Goal: Information Seeking & Learning: Find specific fact

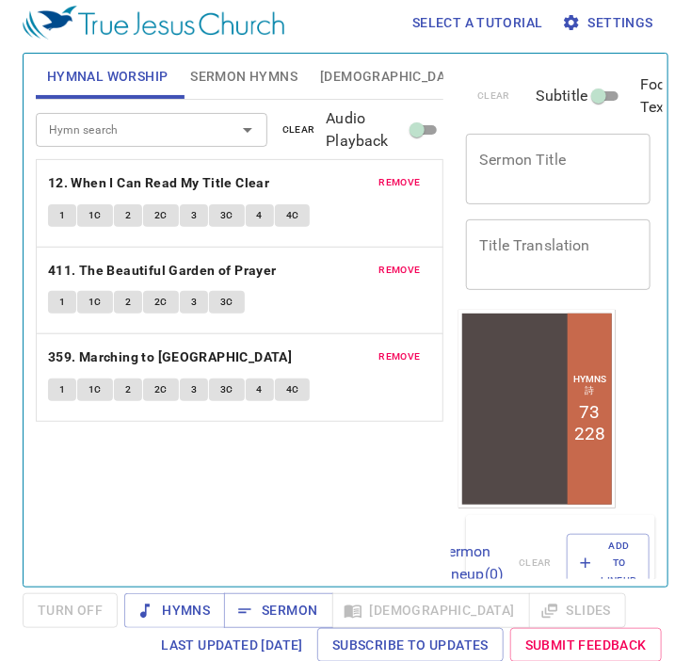
click at [229, 82] on span "Sermon Hymns" at bounding box center [243, 77] width 107 height 24
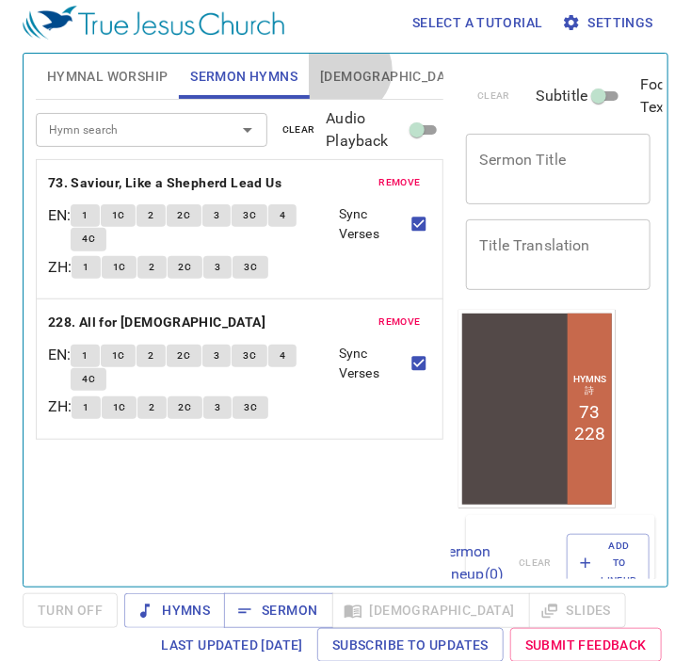
click at [344, 69] on span "[DEMOGRAPHIC_DATA]" at bounding box center [392, 77] width 145 height 24
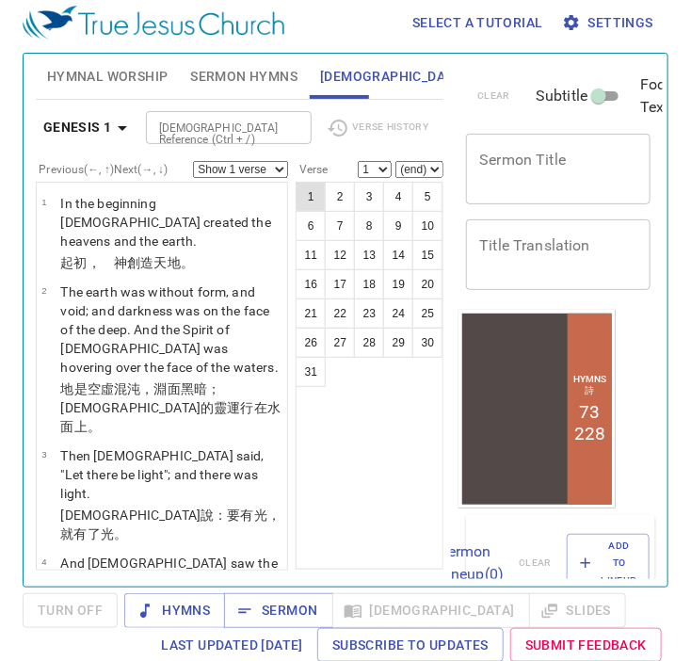
click at [310, 193] on button "1" at bounding box center [310, 197] width 30 height 30
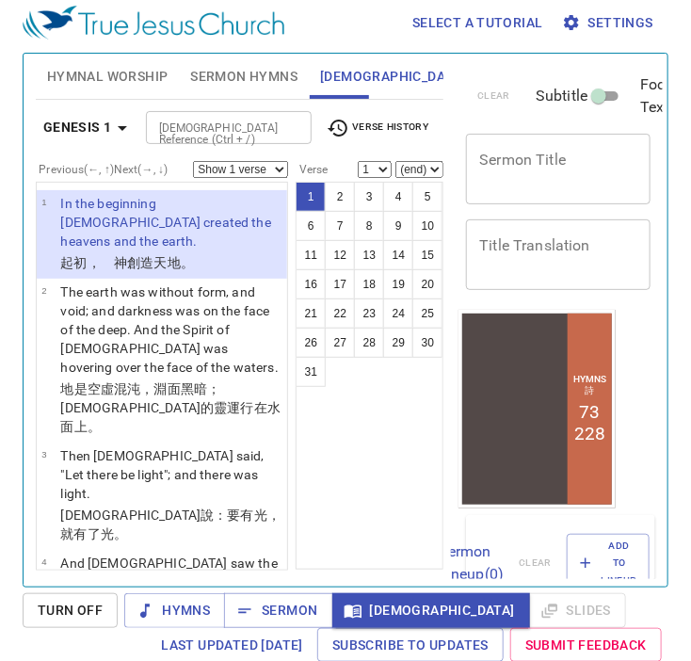
click at [207, 121] on input "Bible Reference (Ctrl + /)" at bounding box center [212, 128] width 123 height 22
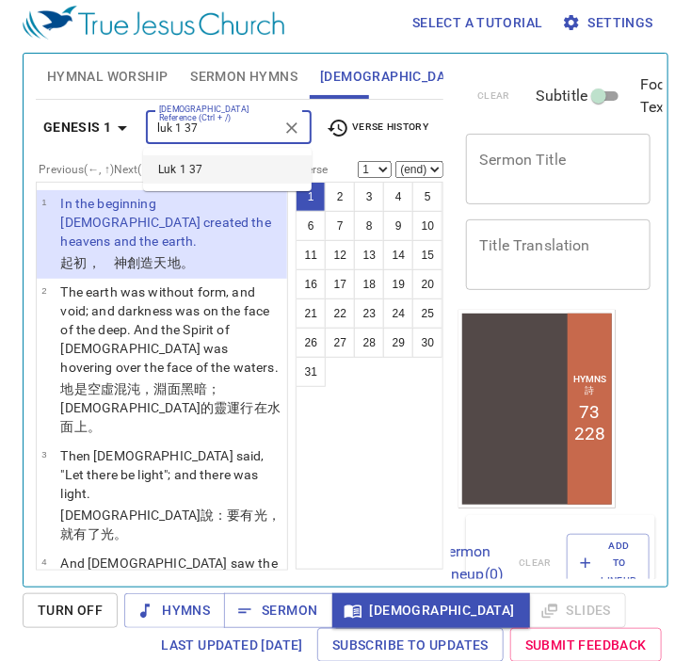
type input "luk 1 37"
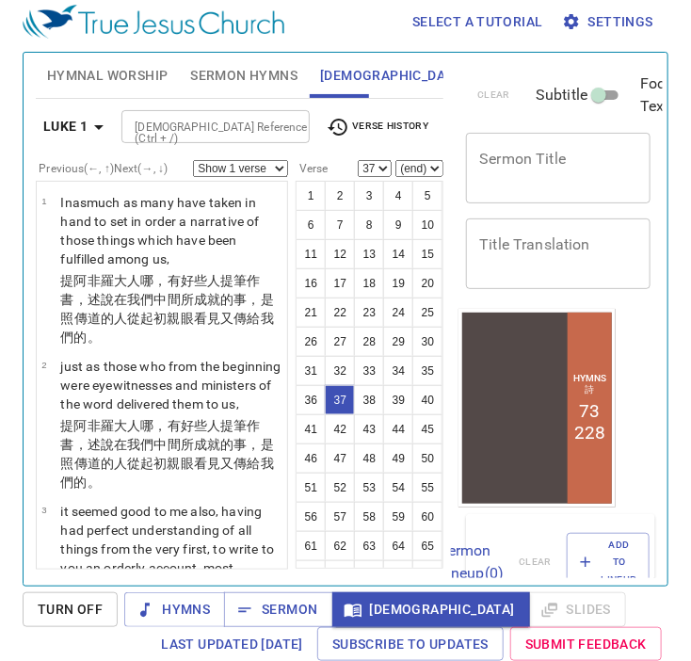
scroll to position [4720, 0]
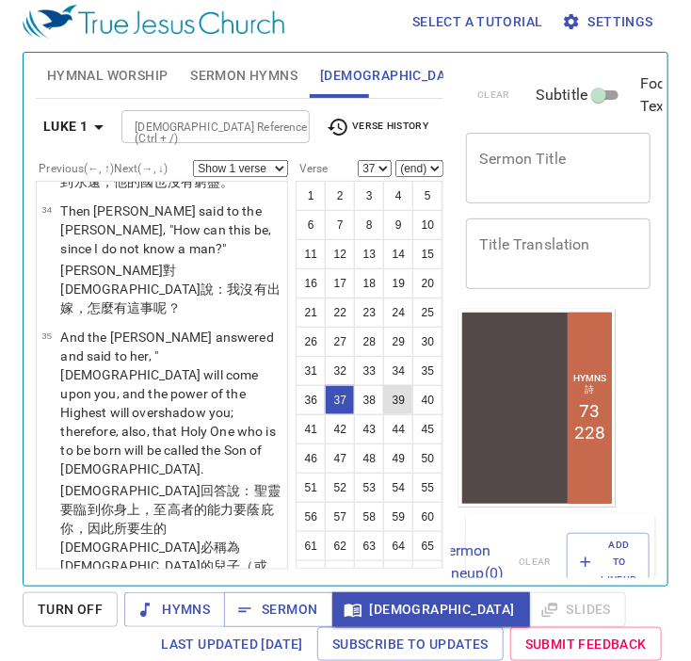
click at [383, 415] on button "39" at bounding box center [398, 400] width 30 height 30
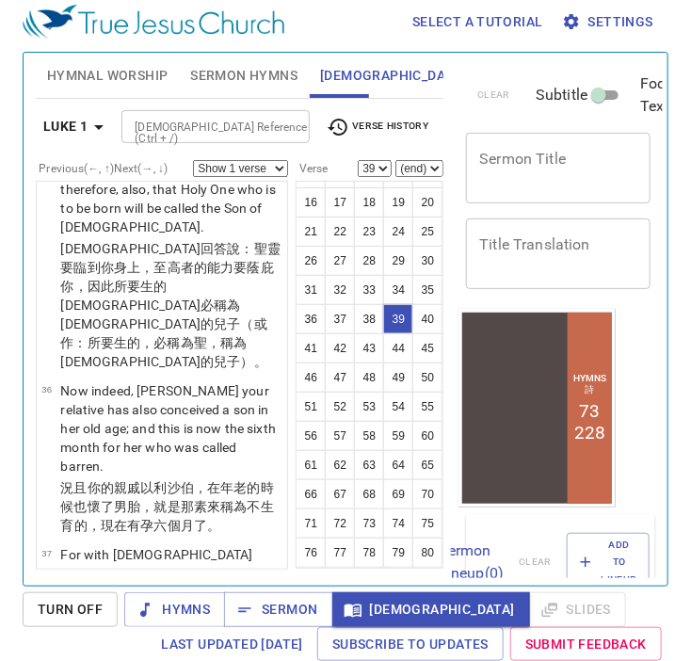
scroll to position [196, 0]
click at [383, 550] on button "79" at bounding box center [398, 552] width 30 height 30
select select "79"
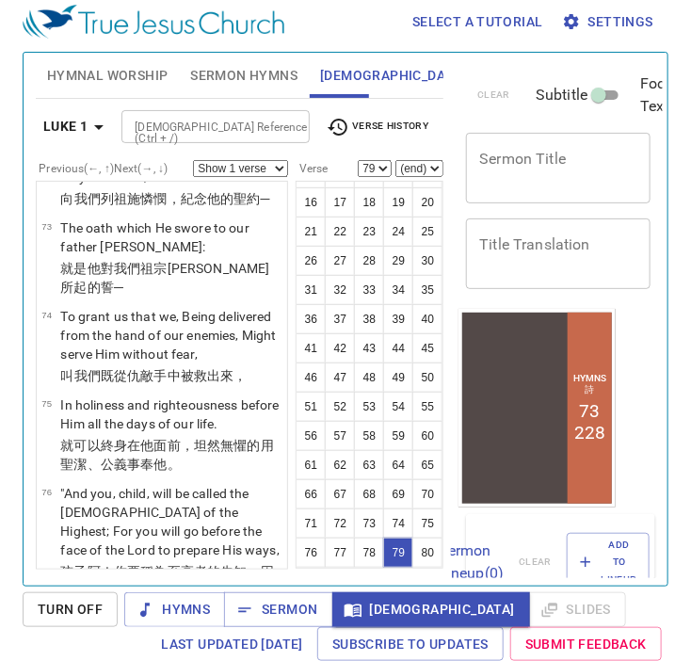
click at [679, 231] on div "Select a tutorial Settings Hymnal Worship Sermon Hymns Bible Slides Hymn search…" at bounding box center [345, 322] width 691 height 661
click at [208, 116] on input "[DEMOGRAPHIC_DATA] Reference (Ctrl + /)" at bounding box center [200, 127] width 146 height 22
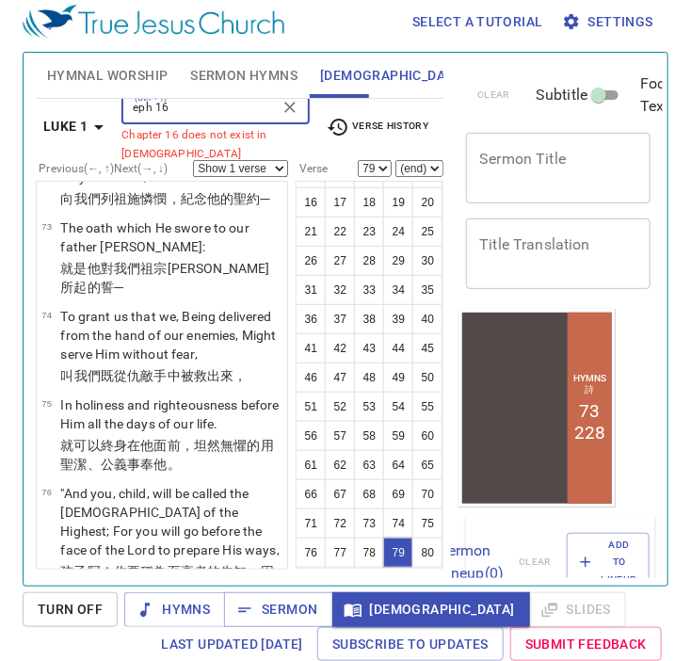
click at [208, 114] on input "eph 16" at bounding box center [200, 108] width 146 height 22
type input "eph 1"
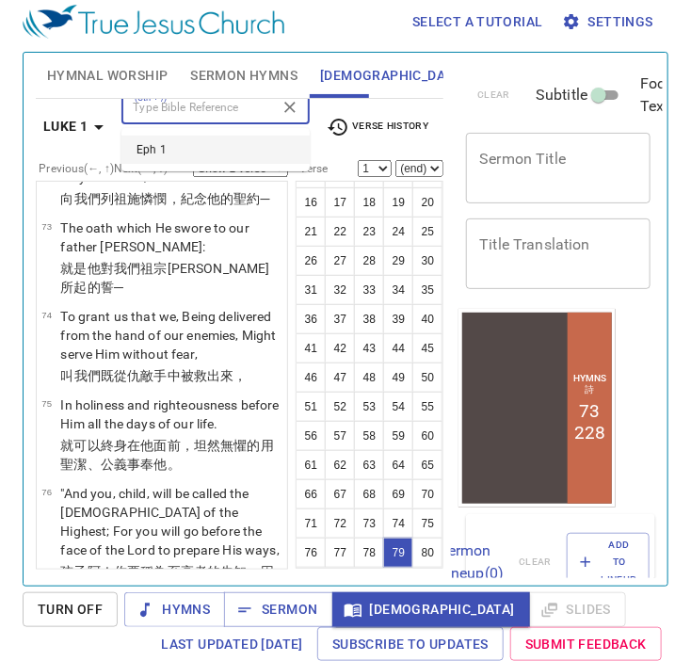
scroll to position [0, 0]
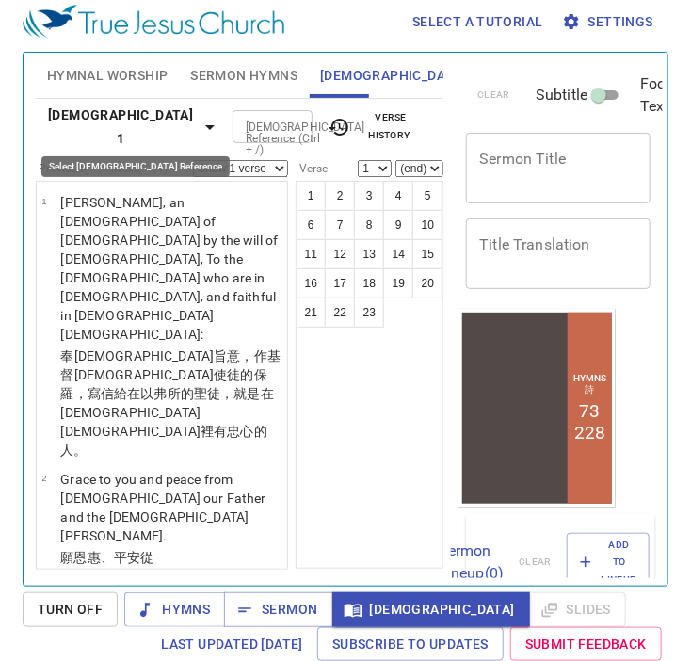
click at [199, 135] on icon "button" at bounding box center [210, 127] width 23 height 23
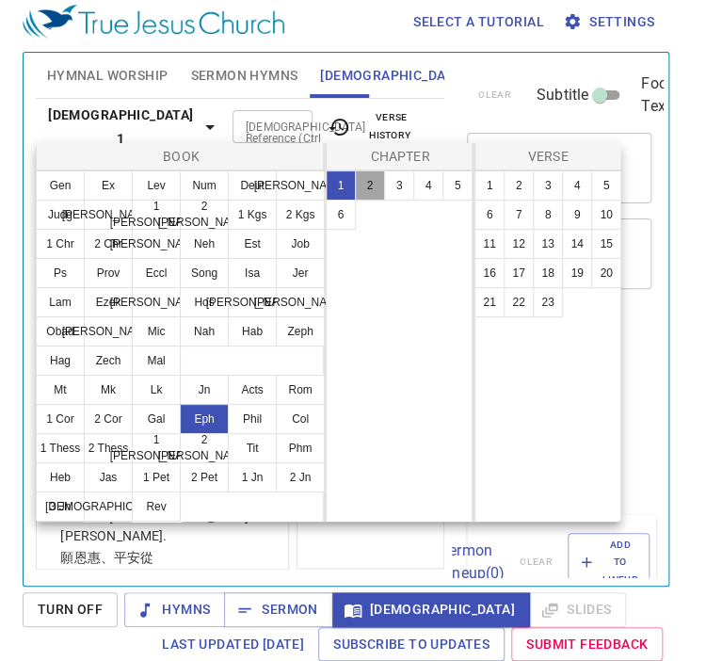
click at [358, 189] on button "2" at bounding box center [370, 185] width 30 height 30
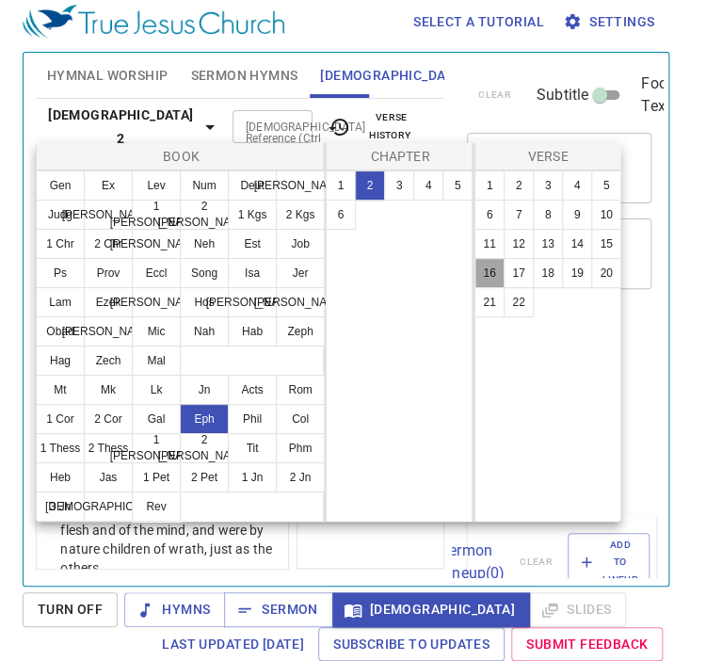
click at [478, 279] on button "16" at bounding box center [489, 273] width 30 height 30
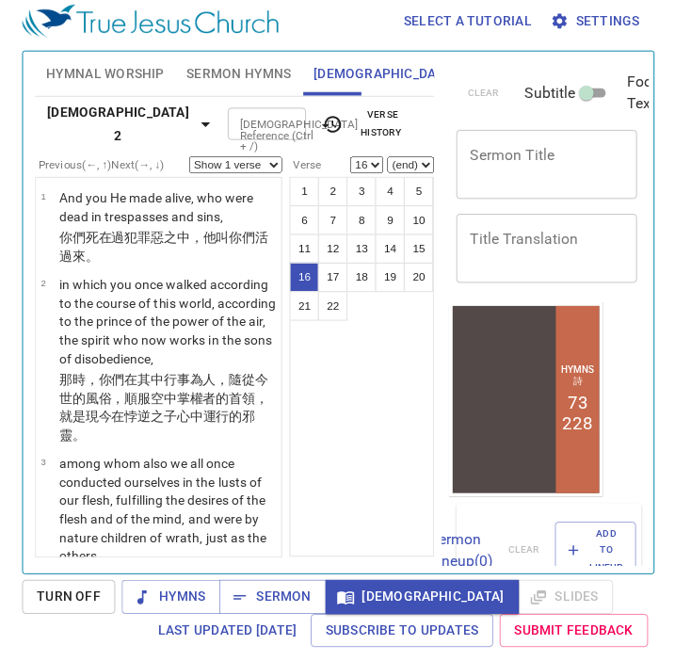
scroll to position [2098, 0]
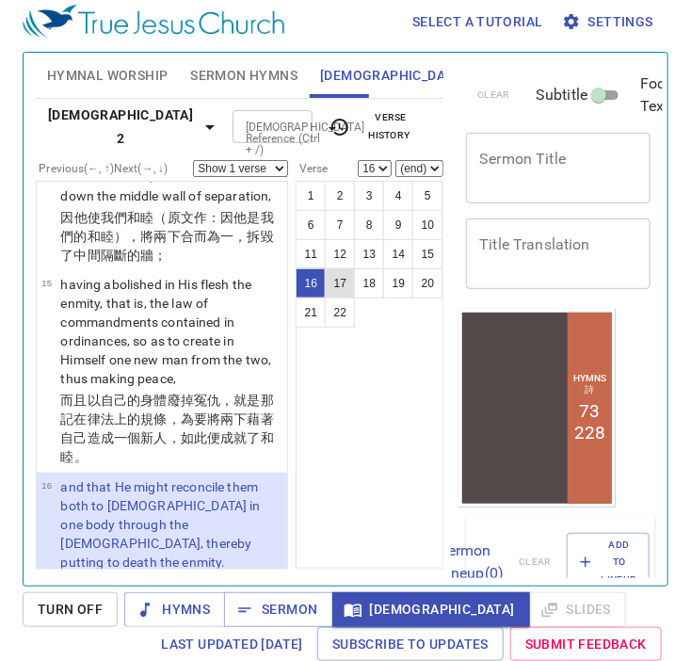
click at [336, 280] on button "17" at bounding box center [340, 283] width 30 height 30
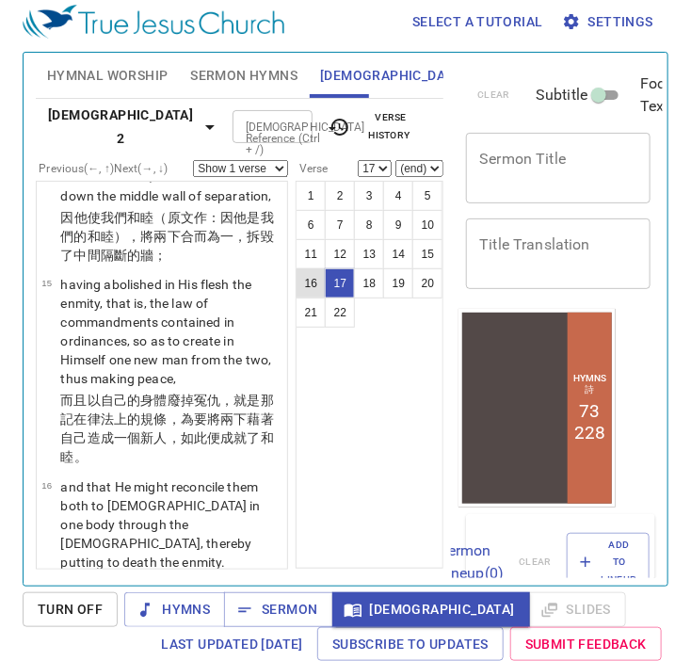
click at [313, 280] on button "16" at bounding box center [310, 283] width 30 height 30
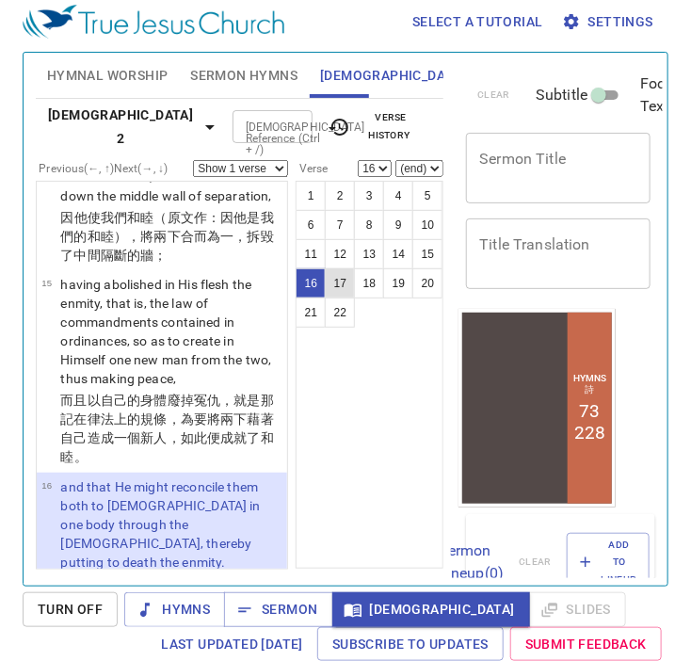
click at [331, 283] on button "17" at bounding box center [340, 283] width 30 height 30
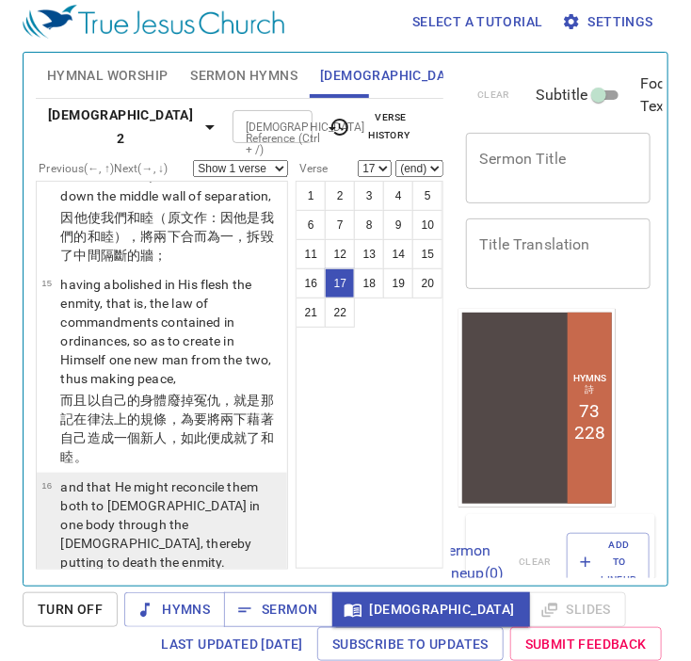
click at [244, 477] on td "and that He might reconcile them both to God in one body through the cross, the…" at bounding box center [170, 525] width 221 height 97
select select "16"
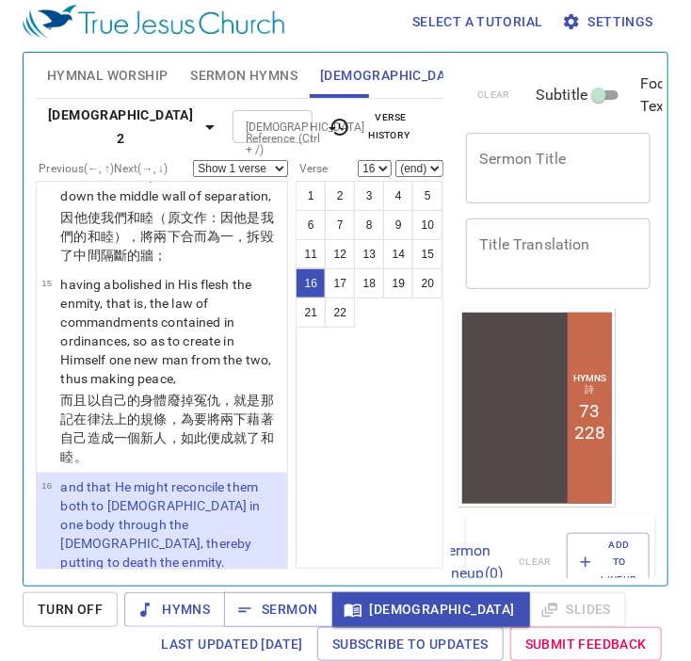
click at [238, 134] on input "[DEMOGRAPHIC_DATA] Reference (Ctrl + /)" at bounding box center [257, 127] width 38 height 22
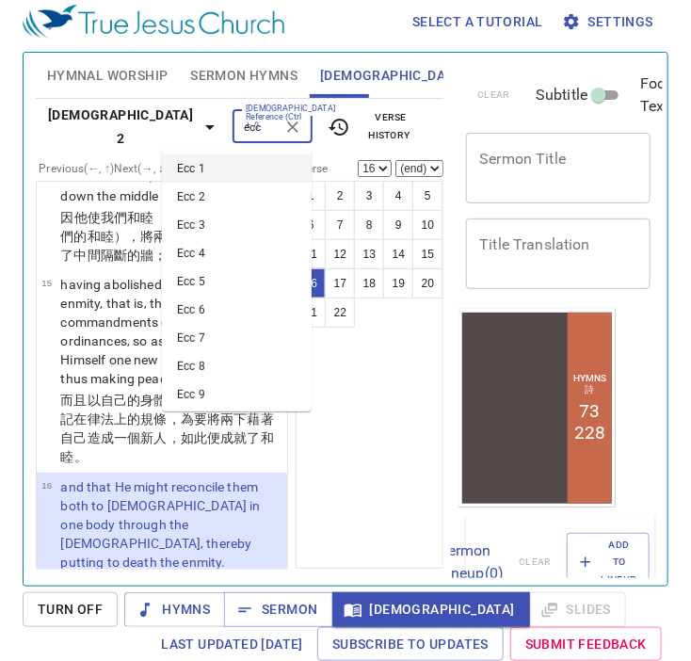
type input "ecc"
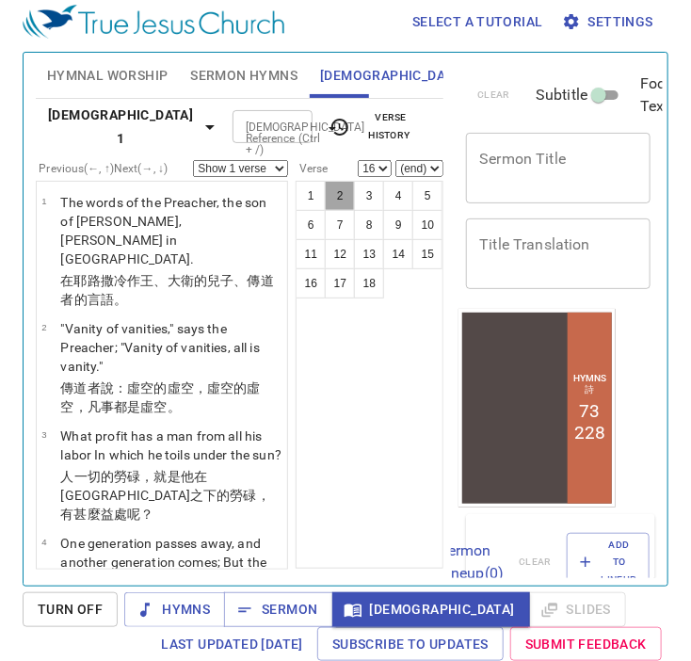
click at [340, 187] on button "2" at bounding box center [340, 196] width 30 height 30
select select "2"
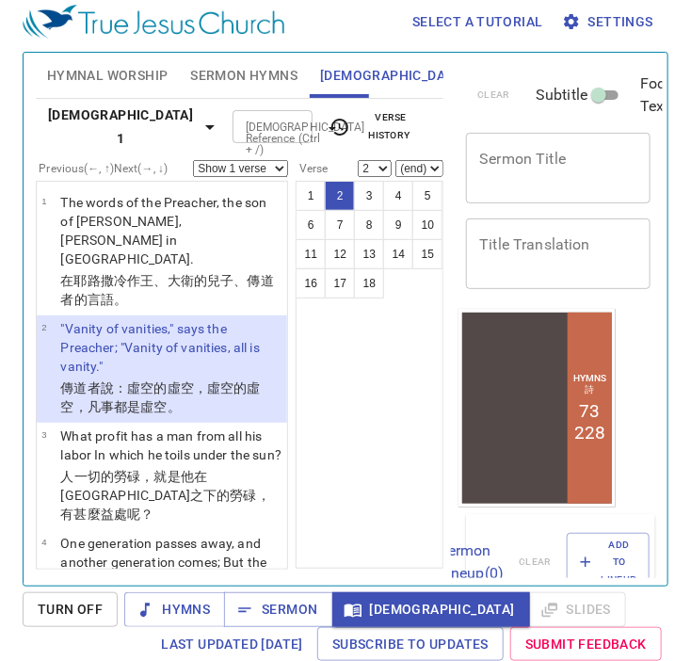
click at [238, 118] on input "[DEMOGRAPHIC_DATA] Reference (Ctrl + /)" at bounding box center [257, 127] width 38 height 22
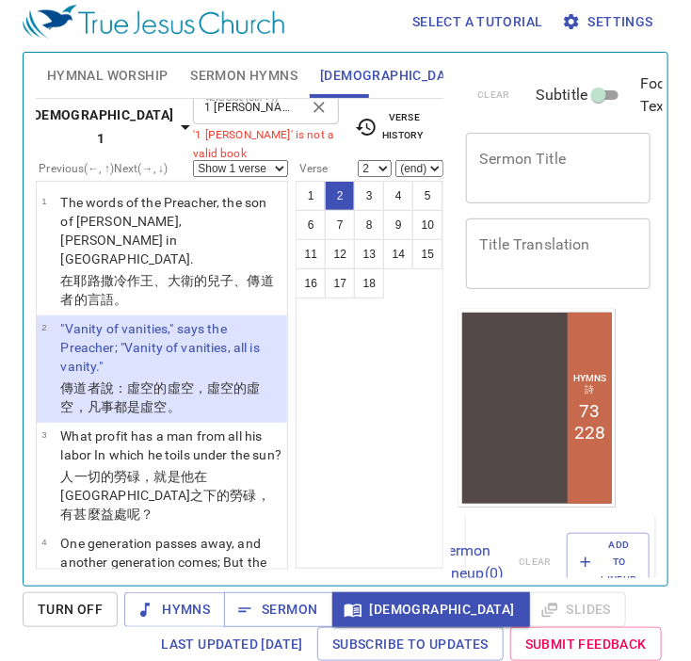
click at [252, 107] on input "1 king 4" at bounding box center [250, 108] width 103 height 22
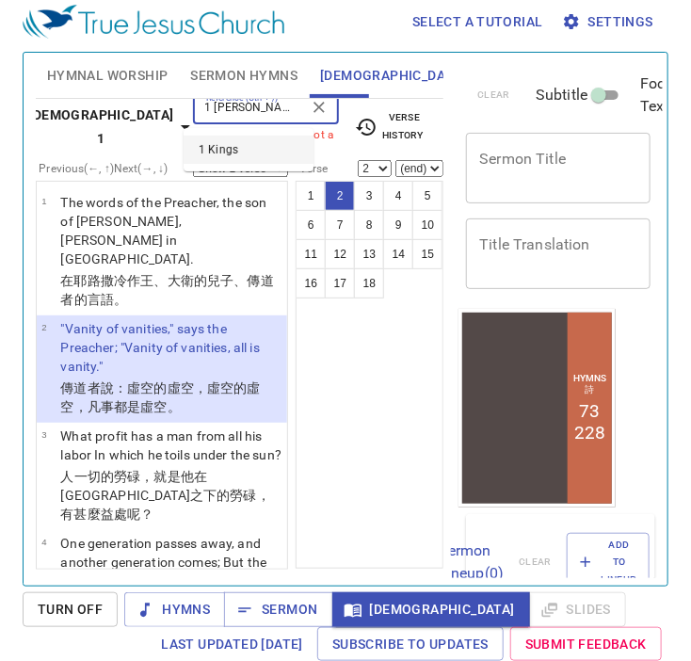
type input "1 king"
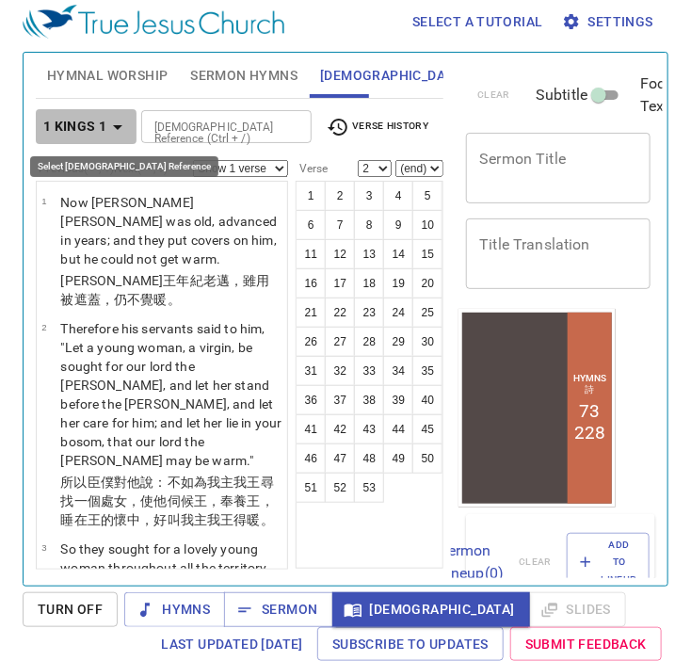
click at [119, 120] on icon "button" at bounding box center [117, 127] width 23 height 23
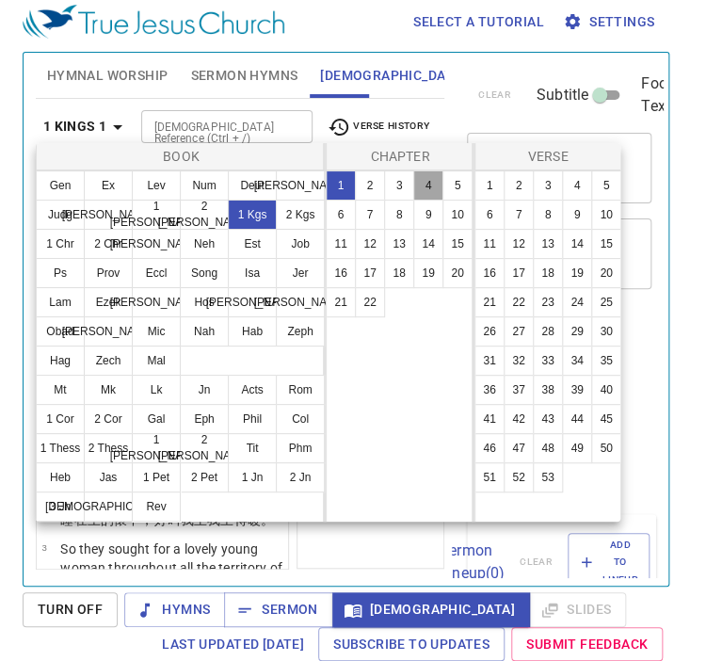
click at [425, 191] on button "4" at bounding box center [428, 185] width 30 height 30
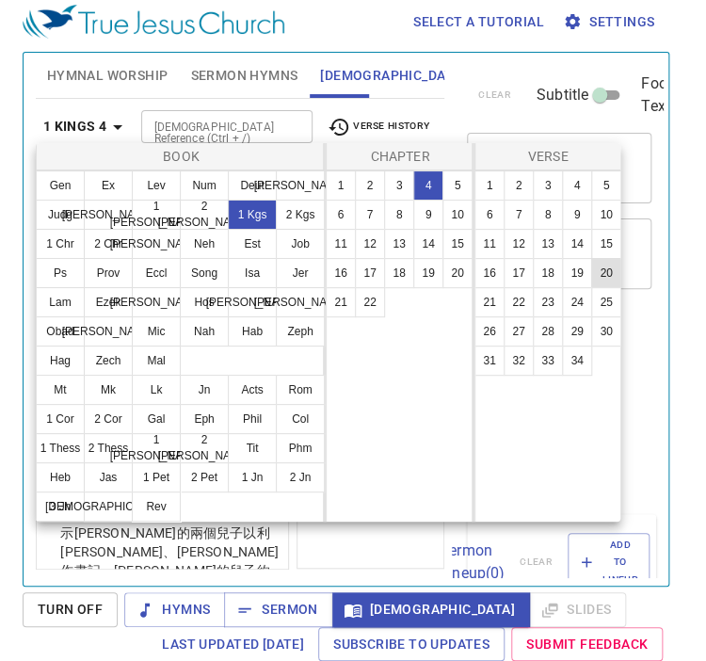
click at [601, 270] on button "20" at bounding box center [606, 273] width 30 height 30
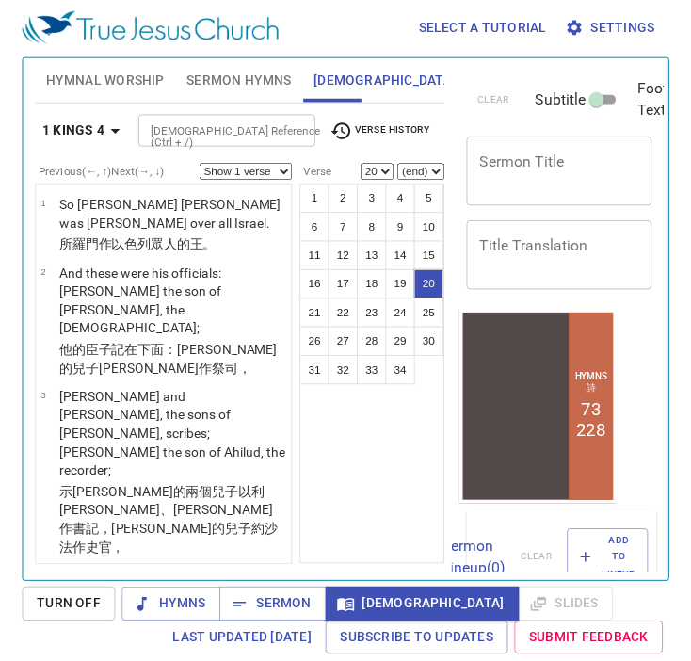
scroll to position [2085, 0]
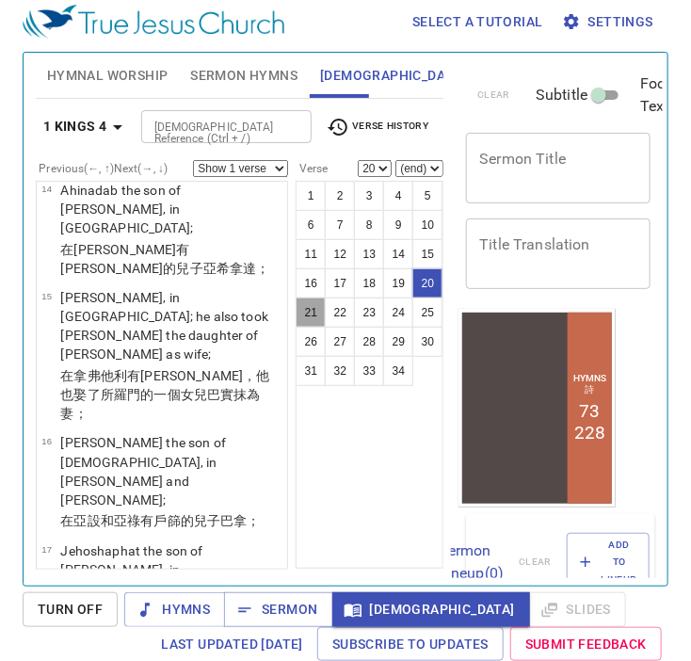
click at [316, 313] on button "21" at bounding box center [310, 312] width 30 height 30
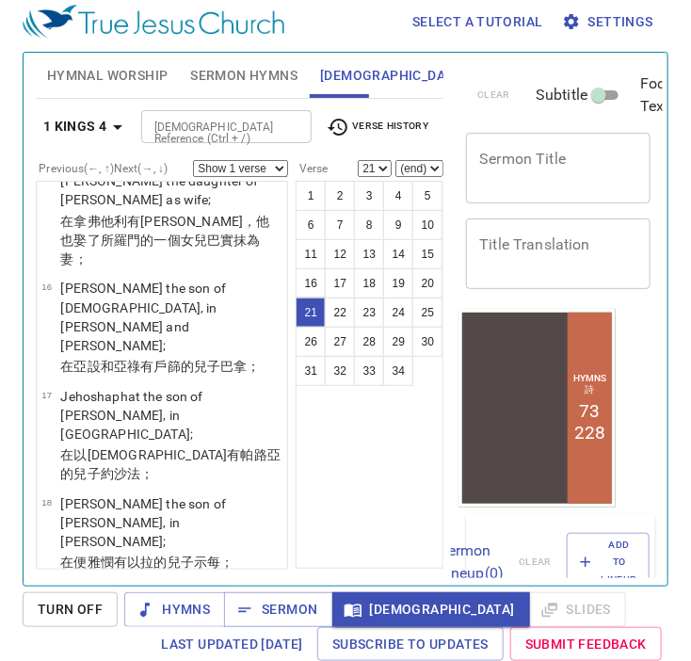
click at [388, 422] on div "1 2 3 4 5 6 7 8 9 10 11 12 13 14 15 16 17 18 19 20 21 22 23 24 25 26 27 28 29 3…" at bounding box center [369, 375] width 148 height 388
click at [339, 304] on button "22" at bounding box center [340, 312] width 30 height 30
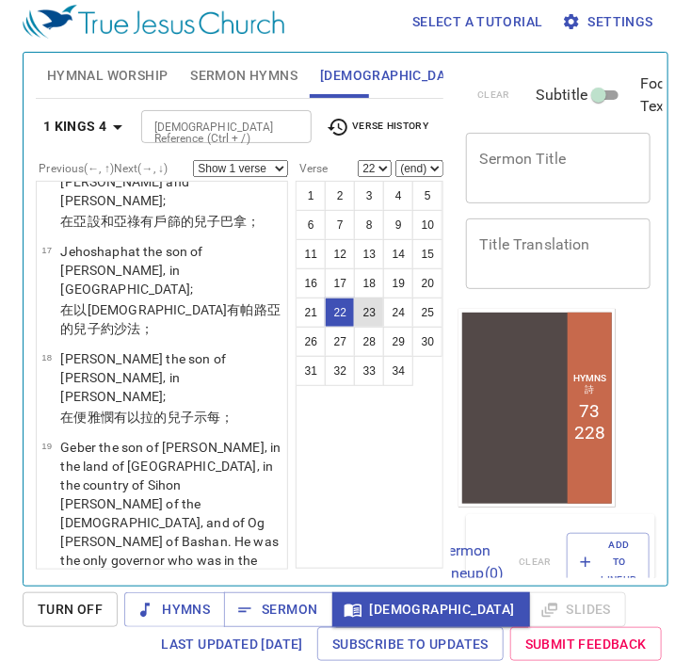
click at [367, 306] on button "23" at bounding box center [369, 312] width 30 height 30
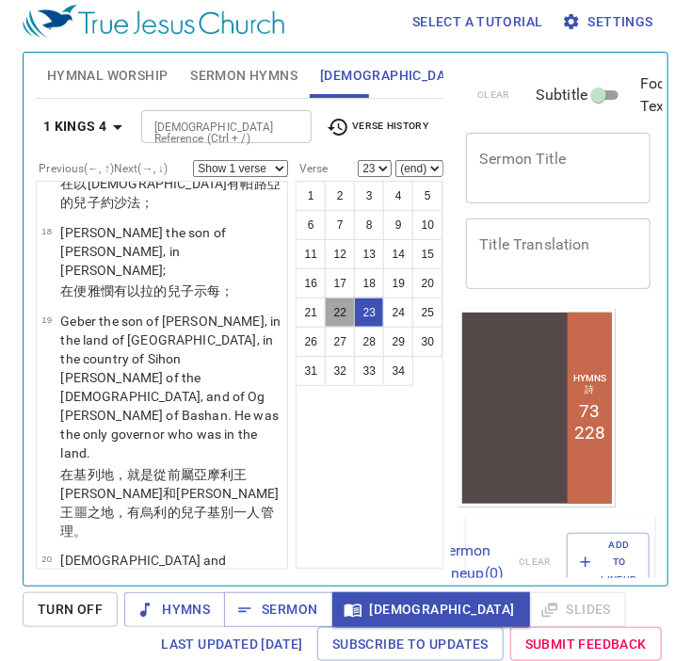
click at [346, 314] on button "22" at bounding box center [340, 312] width 30 height 30
click at [376, 316] on button "23" at bounding box center [369, 312] width 30 height 30
click at [396, 346] on button "29" at bounding box center [398, 341] width 30 height 30
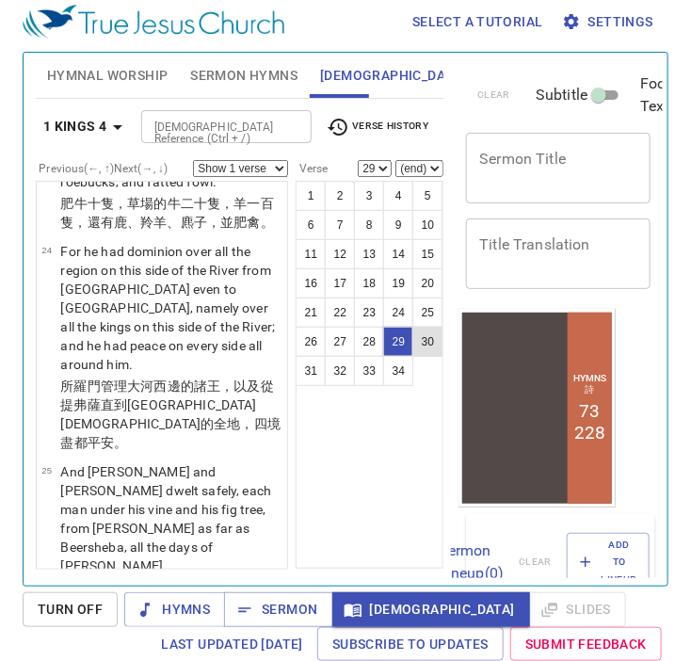
click at [431, 347] on button "30" at bounding box center [427, 341] width 30 height 30
click at [311, 360] on button "31" at bounding box center [310, 371] width 30 height 30
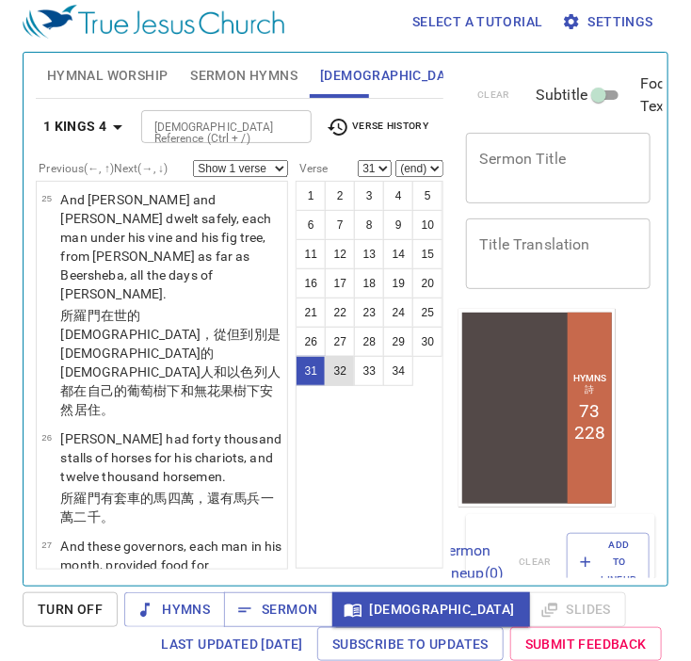
click at [344, 381] on button "32" at bounding box center [340, 371] width 30 height 30
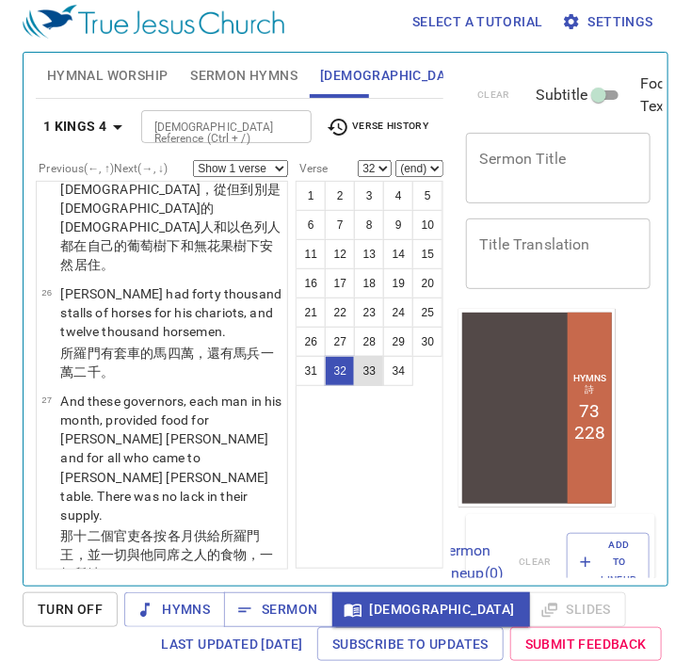
click at [362, 372] on button "33" at bounding box center [369, 371] width 30 height 30
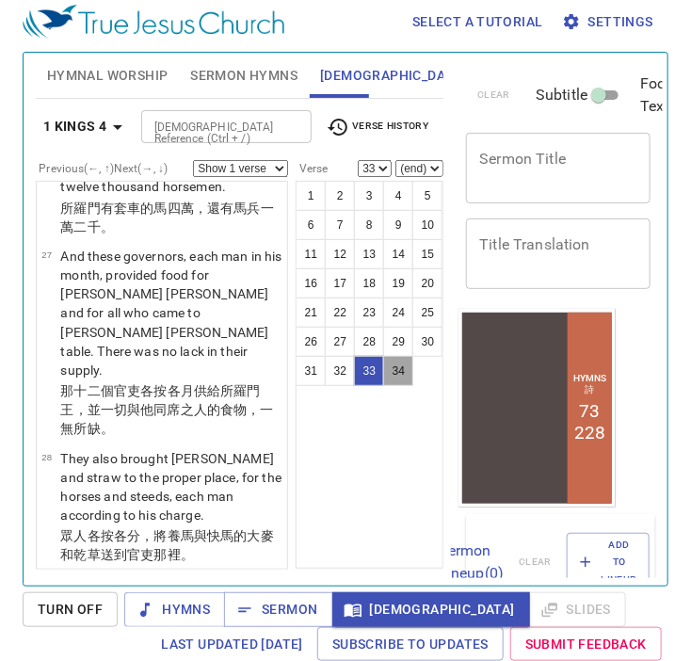
click at [403, 362] on button "34" at bounding box center [398, 371] width 30 height 30
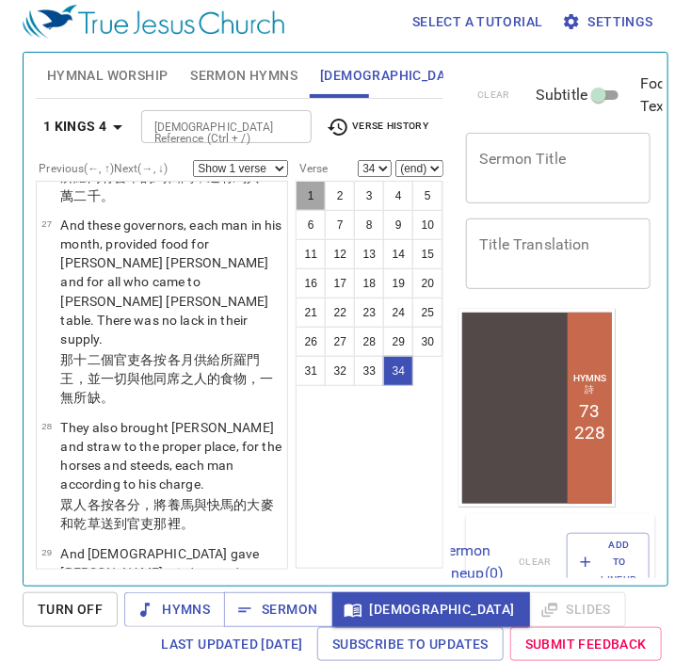
click at [319, 183] on button "1" at bounding box center [310, 196] width 30 height 30
select select "1"
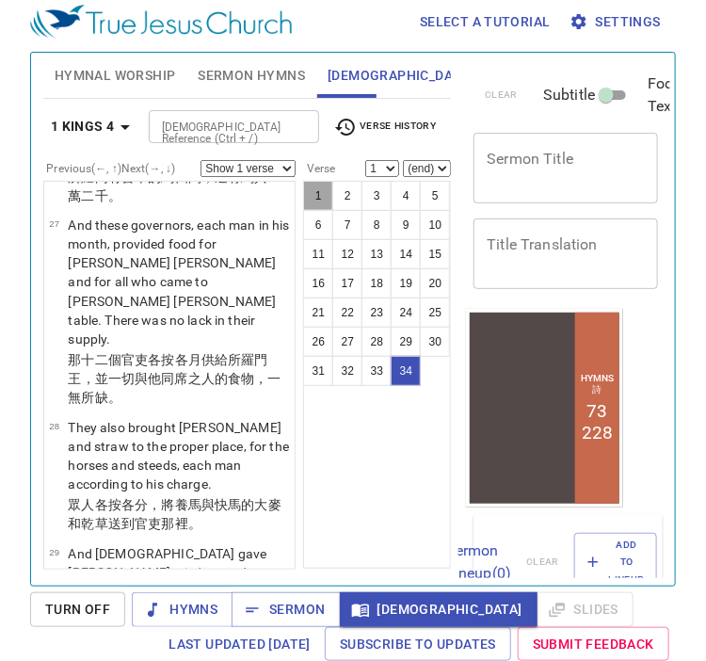
scroll to position [0, 0]
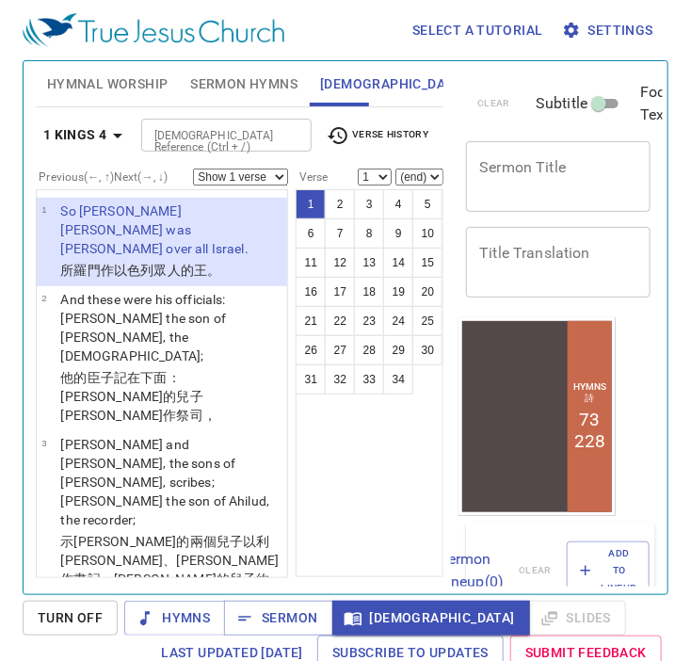
click at [399, 142] on span "Verse History" at bounding box center [377, 135] width 102 height 23
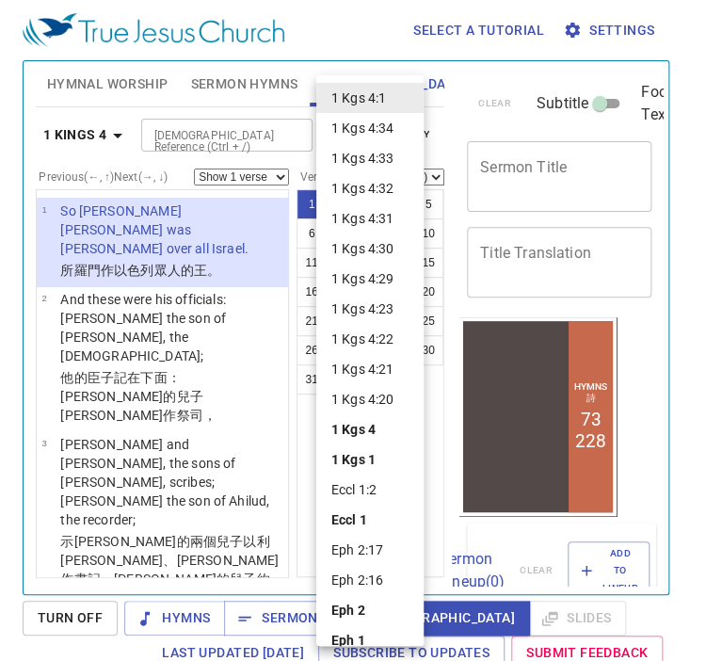
click at [173, 144] on div at bounding box center [353, 330] width 706 height 661
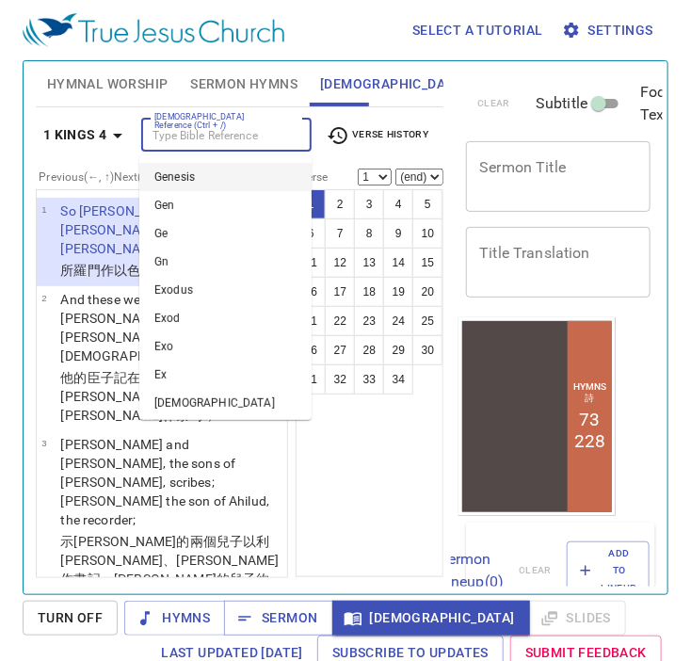
click at [173, 144] on input "[DEMOGRAPHIC_DATA] Reference (Ctrl + /)" at bounding box center [211, 135] width 128 height 22
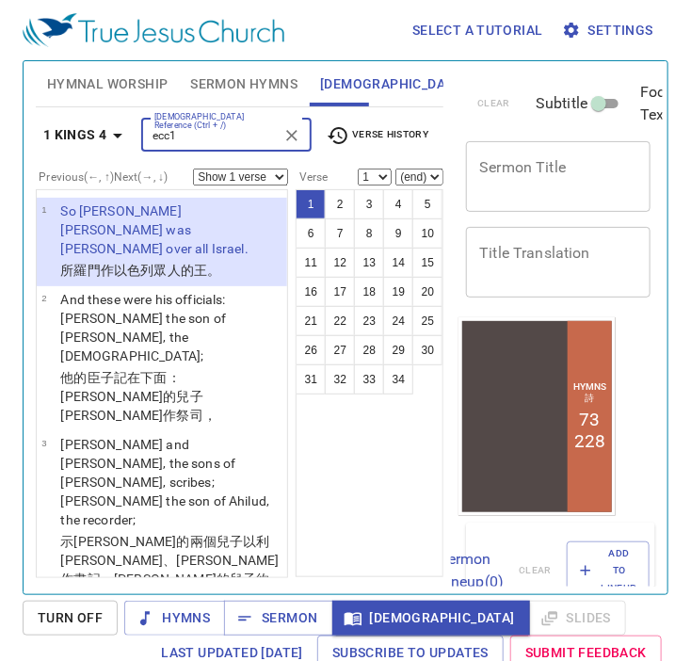
type input "ecc1"
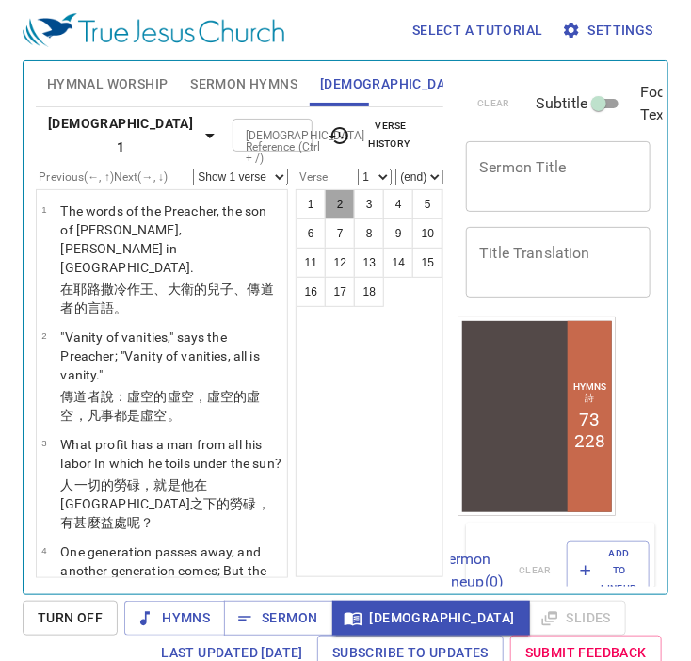
click at [341, 208] on button "2" at bounding box center [340, 204] width 30 height 30
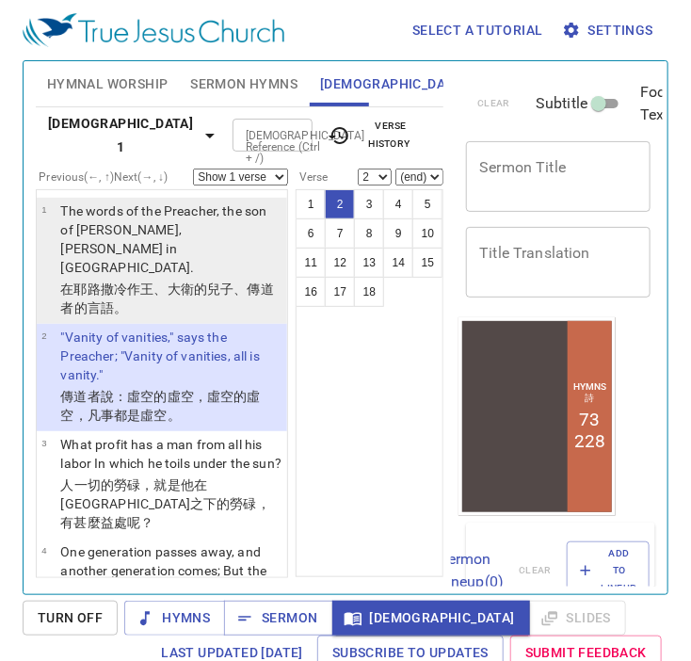
click at [223, 220] on p "The words of the Preacher, the son of David, king in Jerusalem." at bounding box center [170, 238] width 221 height 75
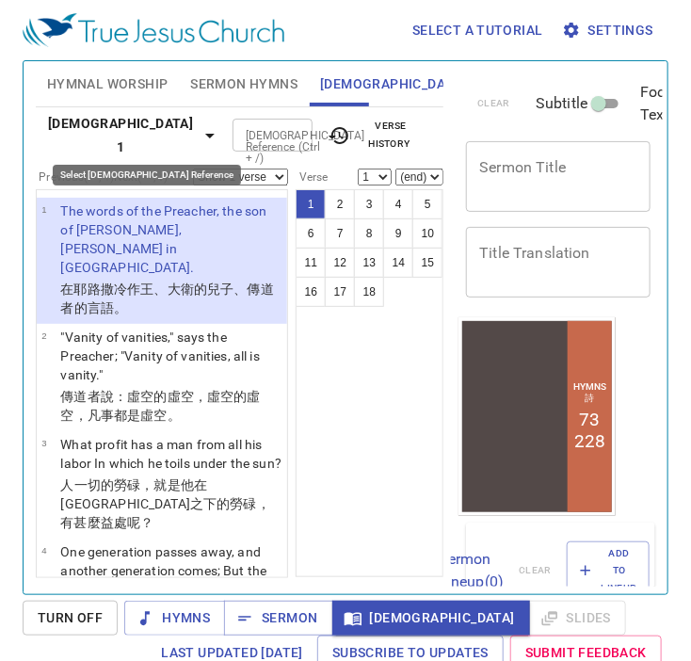
click at [199, 130] on icon "button" at bounding box center [210, 135] width 23 height 23
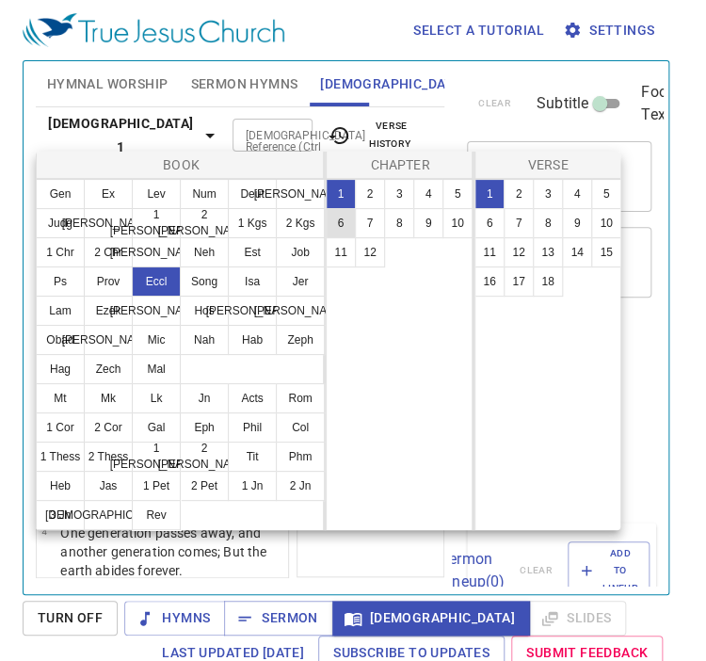
click at [348, 223] on button "6" at bounding box center [341, 223] width 30 height 30
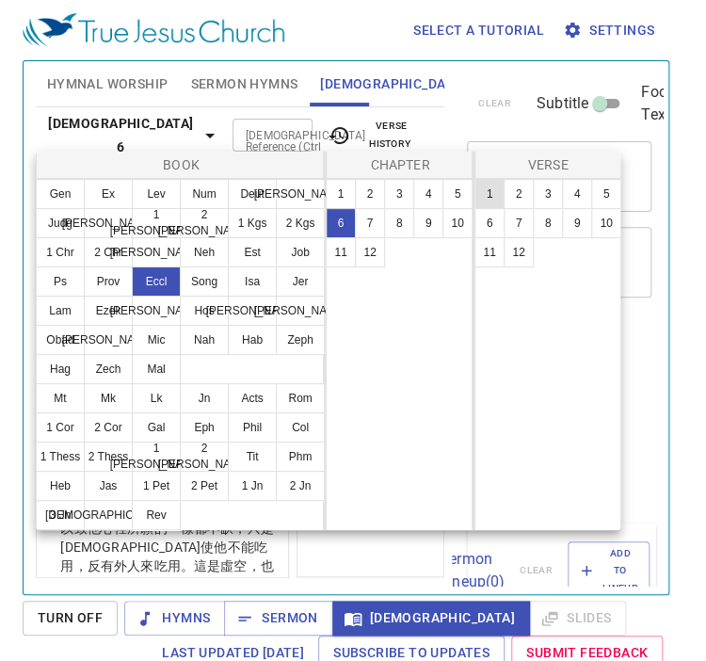
click at [489, 198] on button "1" at bounding box center [489, 194] width 30 height 30
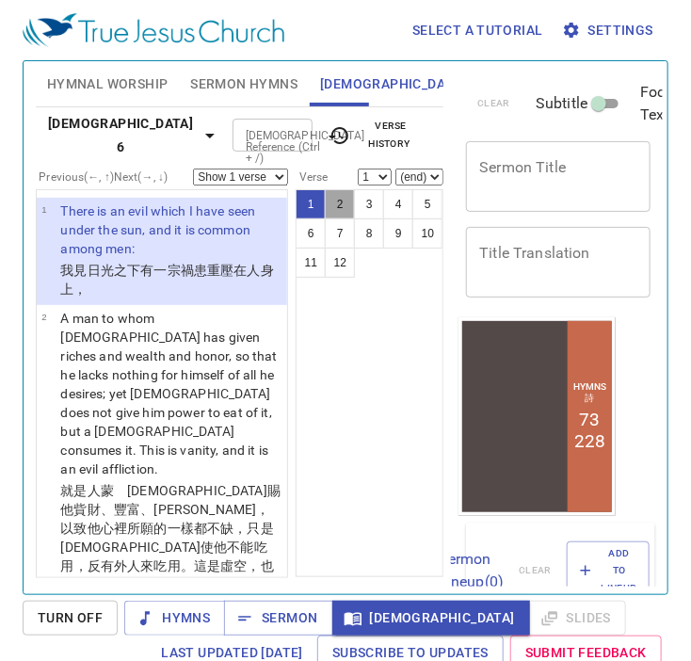
click at [350, 208] on button "2" at bounding box center [340, 204] width 30 height 30
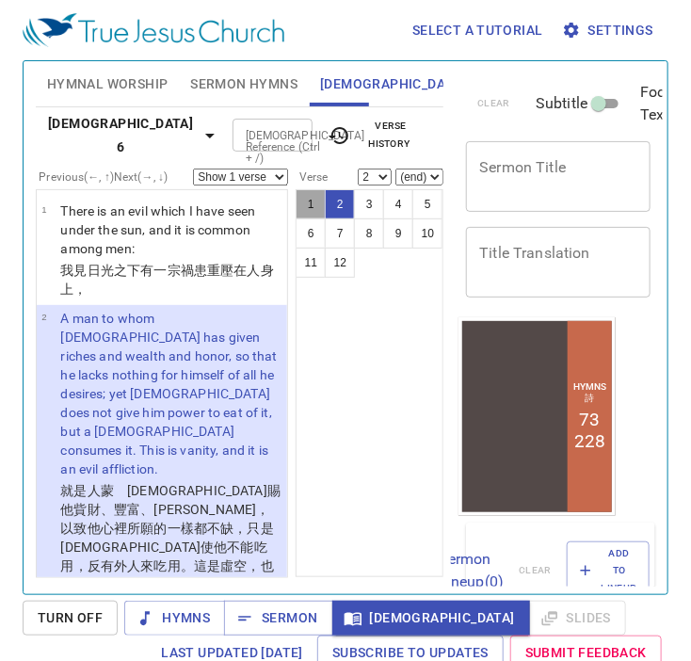
click at [312, 213] on button "1" at bounding box center [310, 204] width 30 height 30
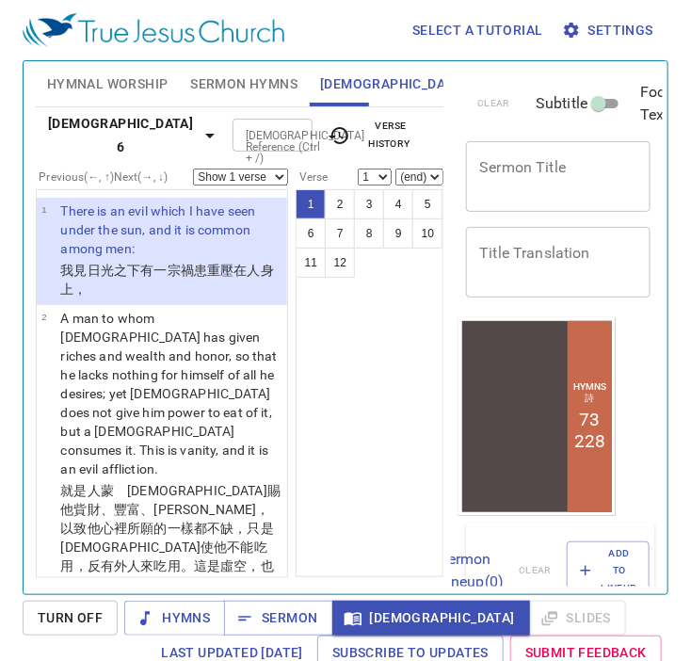
click at [361, 370] on div "1 2 3 4 5 6 7 8 9 10 11 12" at bounding box center [369, 383] width 148 height 388
click at [344, 206] on button "2" at bounding box center [340, 204] width 30 height 30
select select "2"
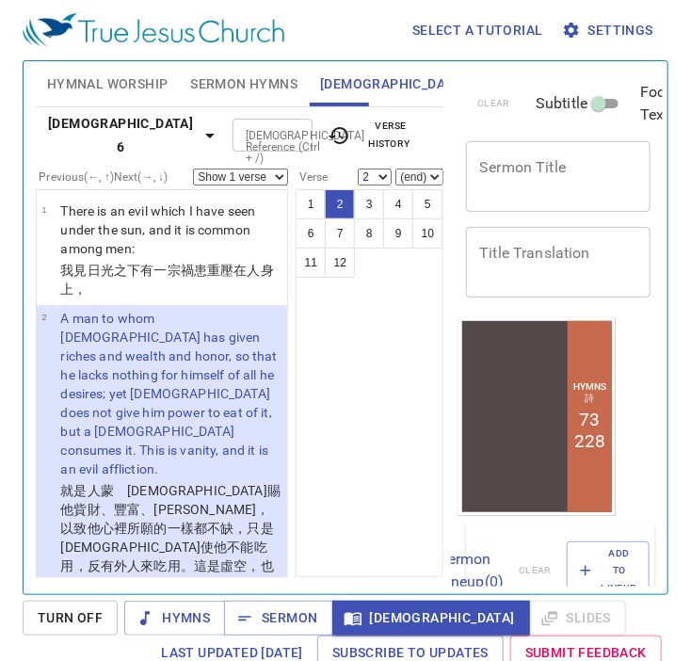
click at [270, 136] on input "[DEMOGRAPHIC_DATA] Reference (Ctrl + /)" at bounding box center [257, 135] width 38 height 22
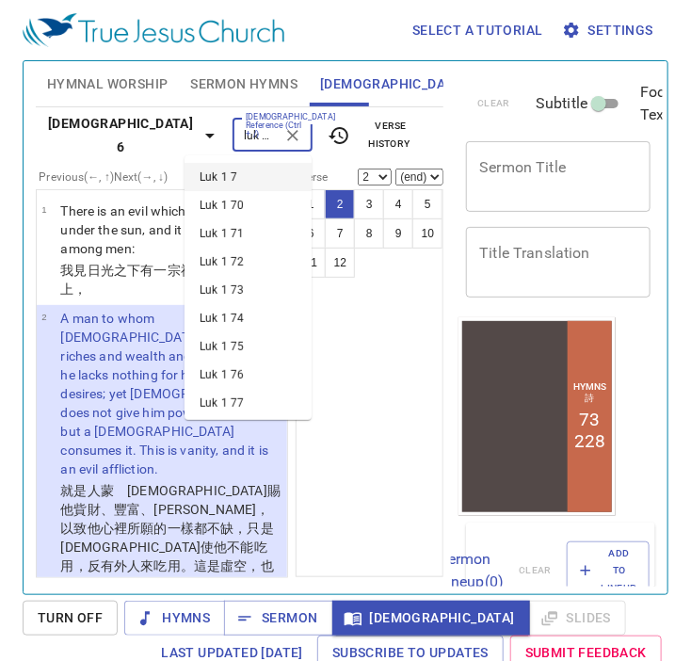
type input "luk 1 7"
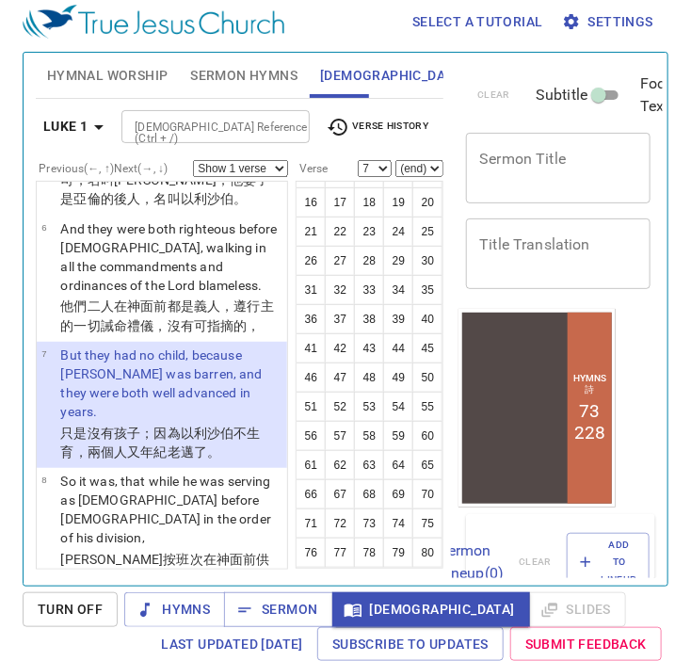
scroll to position [196, 0]
click at [383, 548] on button "79" at bounding box center [398, 552] width 30 height 30
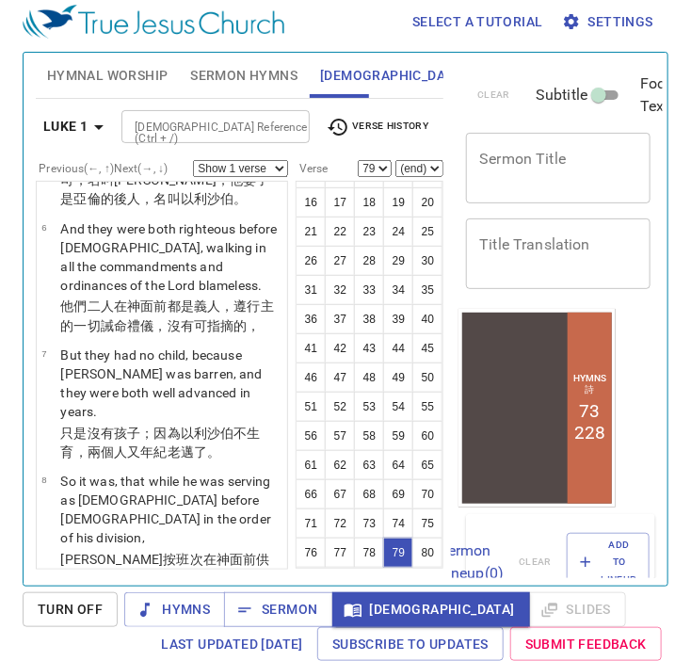
scroll to position [9358, 0]
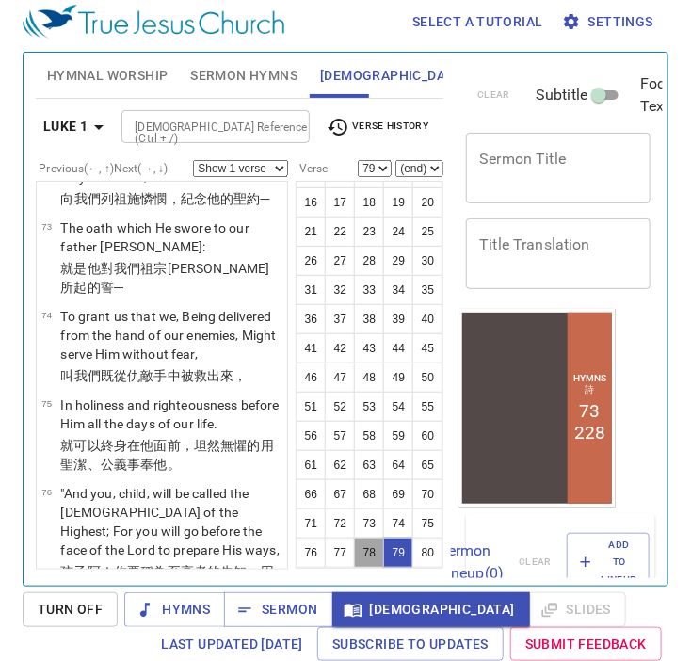
click at [354, 552] on button "78" at bounding box center [369, 552] width 30 height 30
select select "78"
click at [174, 119] on input "[DEMOGRAPHIC_DATA] Reference (Ctrl + /)" at bounding box center [200, 127] width 146 height 22
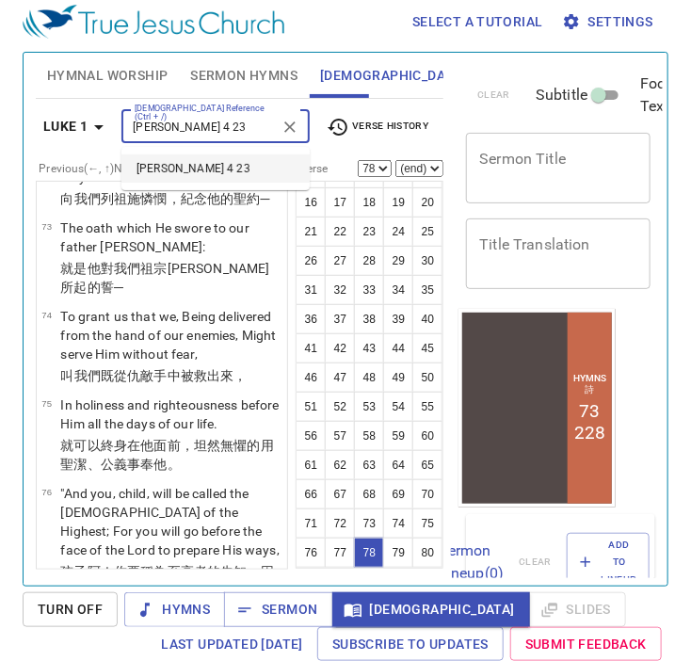
type input "matt 4 23"
select select "23"
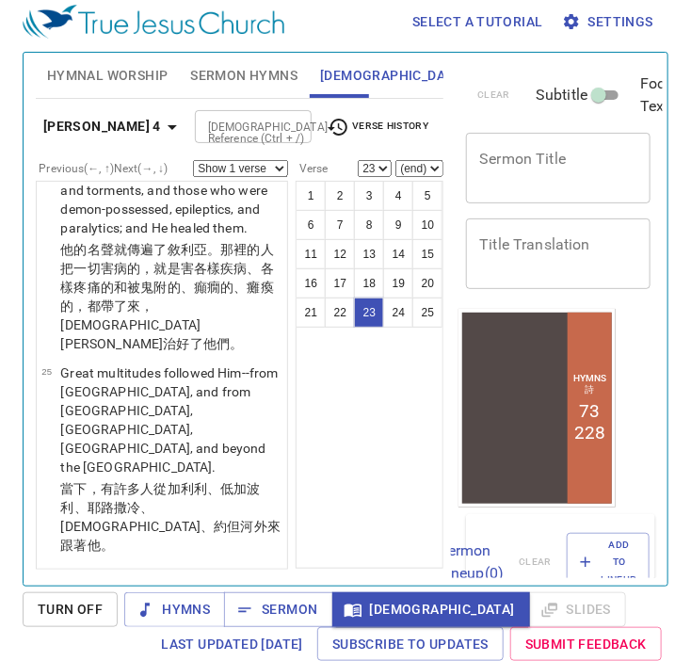
scroll to position [0, 0]
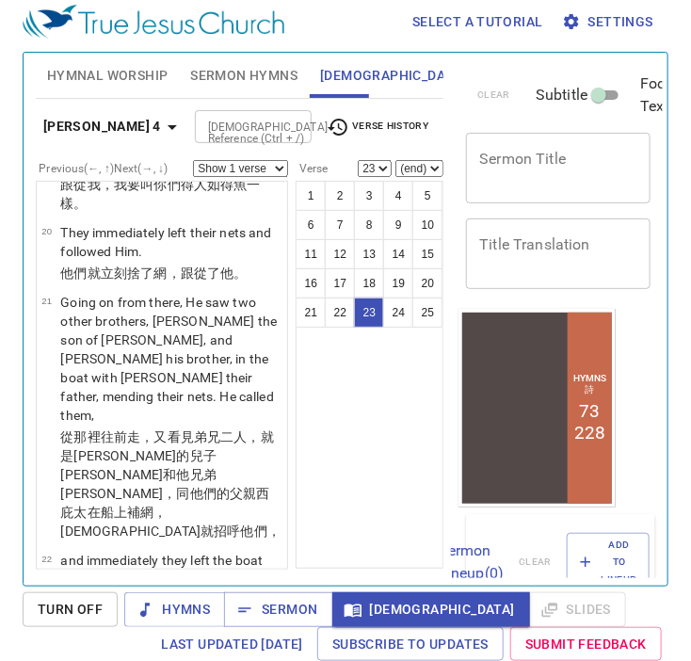
click at [200, 123] on input "[DEMOGRAPHIC_DATA] Reference (Ctrl + /)" at bounding box center [237, 127] width 74 height 22
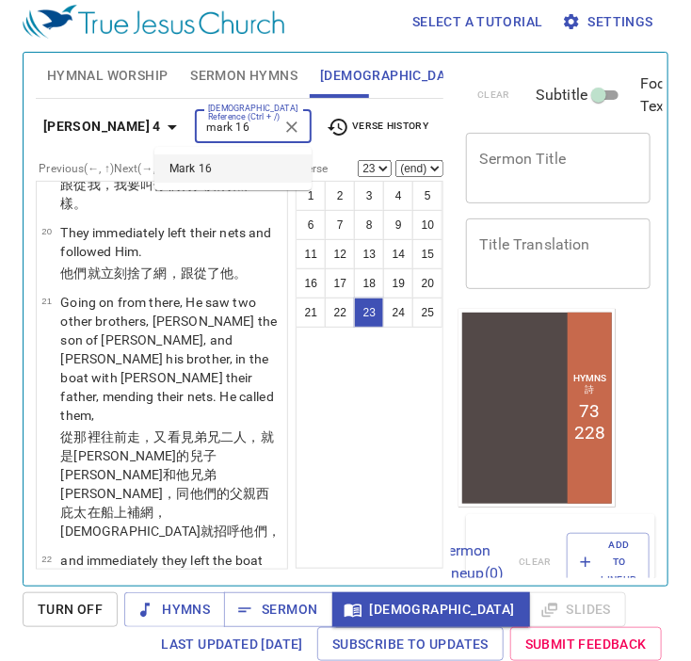
type input "mark 16"
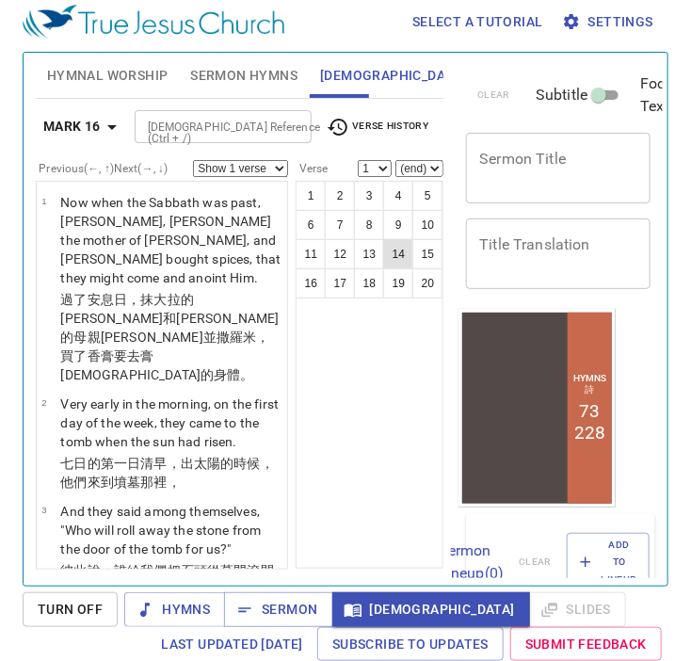
click at [399, 248] on button "14" at bounding box center [398, 254] width 30 height 30
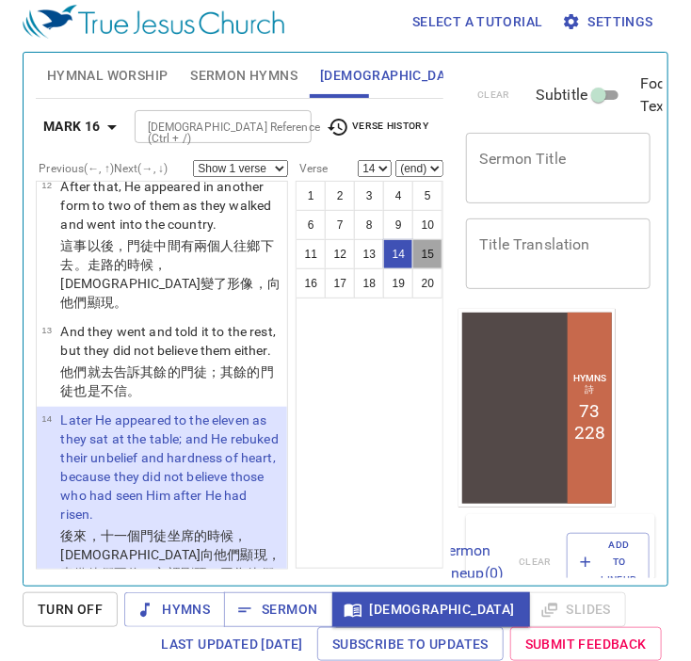
click at [431, 253] on button "15" at bounding box center [427, 254] width 30 height 30
select select "15"
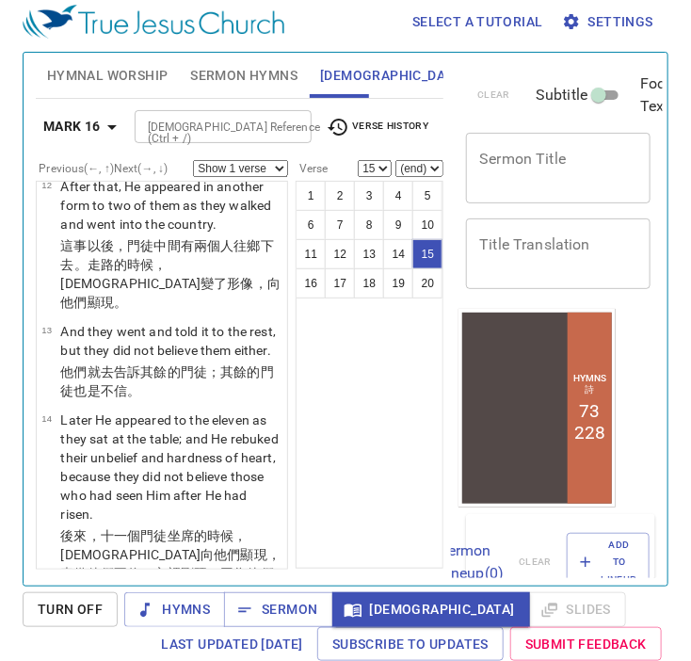
scroll to position [1793, 0]
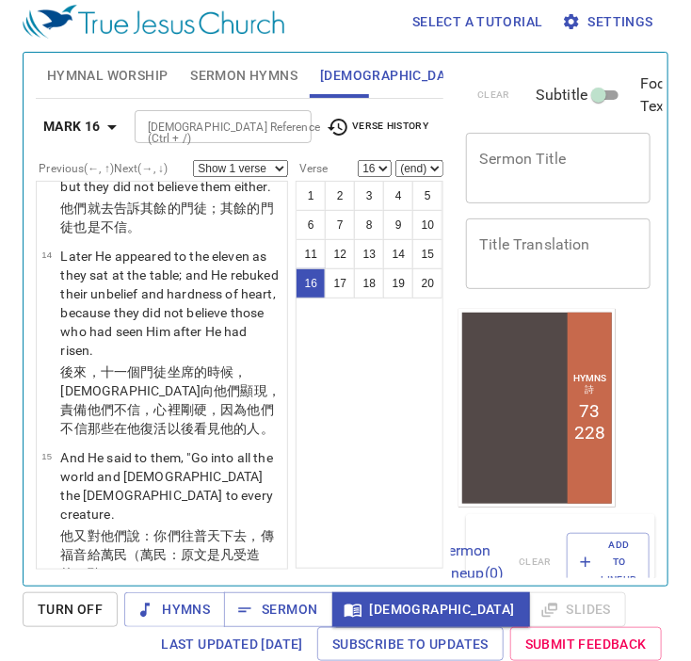
click at [393, 380] on div "1 2 3 4 5 6 7 8 9 10 11 12 13 14 15 16 17 18 19 20" at bounding box center [369, 375] width 148 height 388
click at [433, 257] on button "15" at bounding box center [427, 254] width 30 height 30
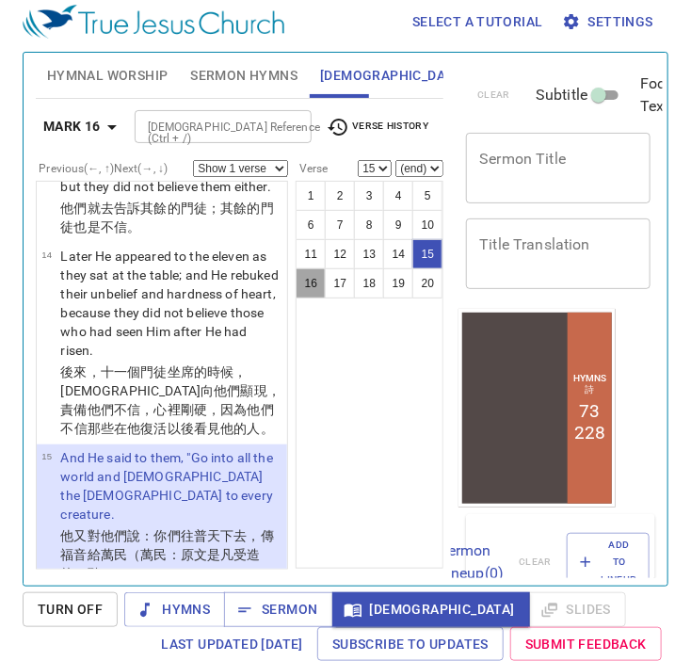
click at [309, 283] on button "16" at bounding box center [310, 283] width 30 height 30
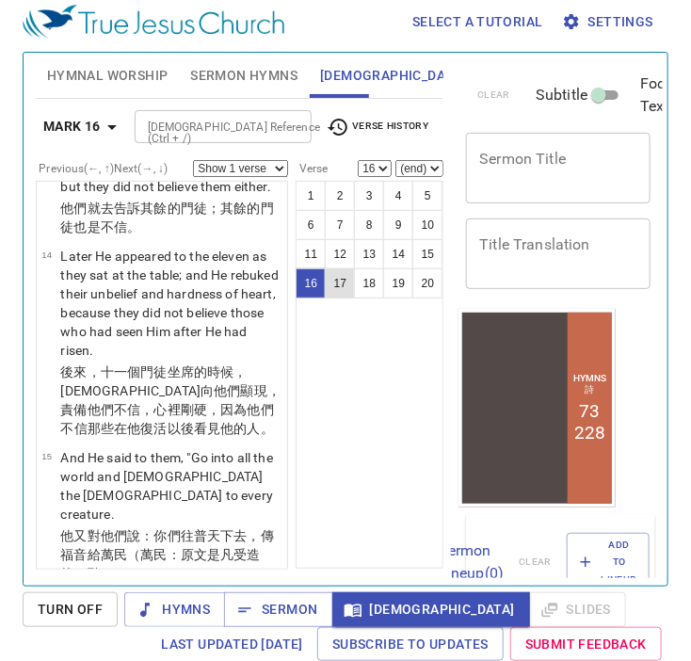
click at [346, 289] on button "17" at bounding box center [340, 283] width 30 height 30
select select "17"
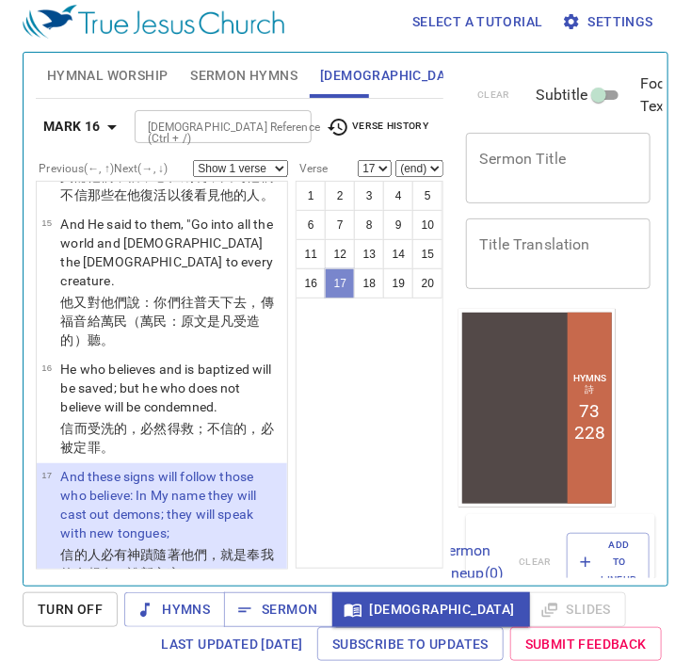
click at [346, 289] on button "17" at bounding box center [340, 283] width 30 height 30
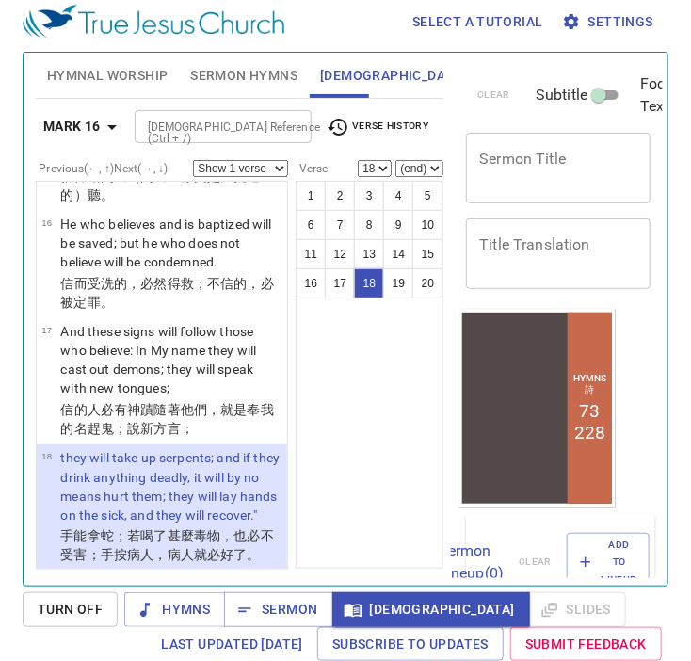
select select "17"
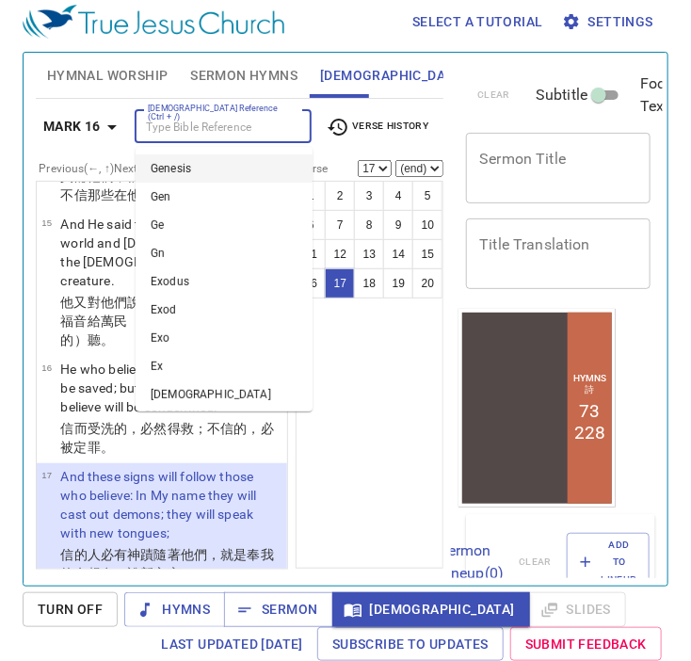
click at [206, 129] on input "[DEMOGRAPHIC_DATA] Reference (Ctrl + /)" at bounding box center [207, 127] width 135 height 22
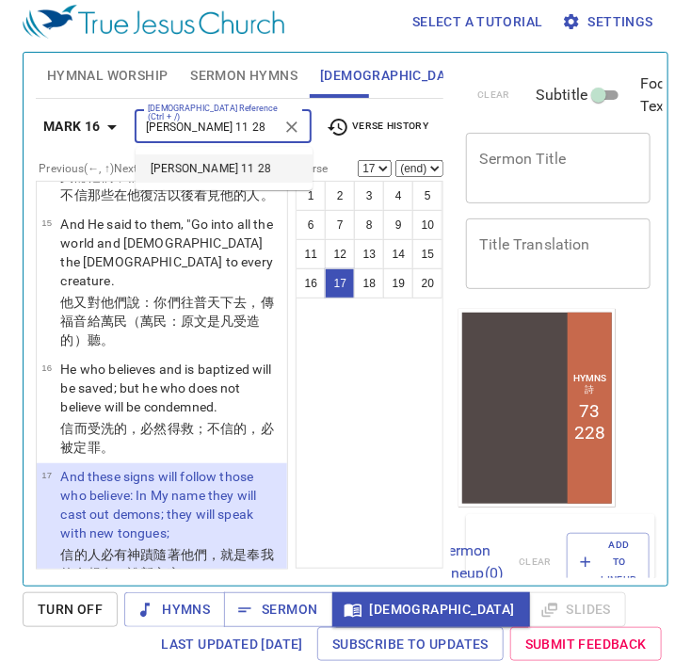
type input "matt 11 28"
select select "28"
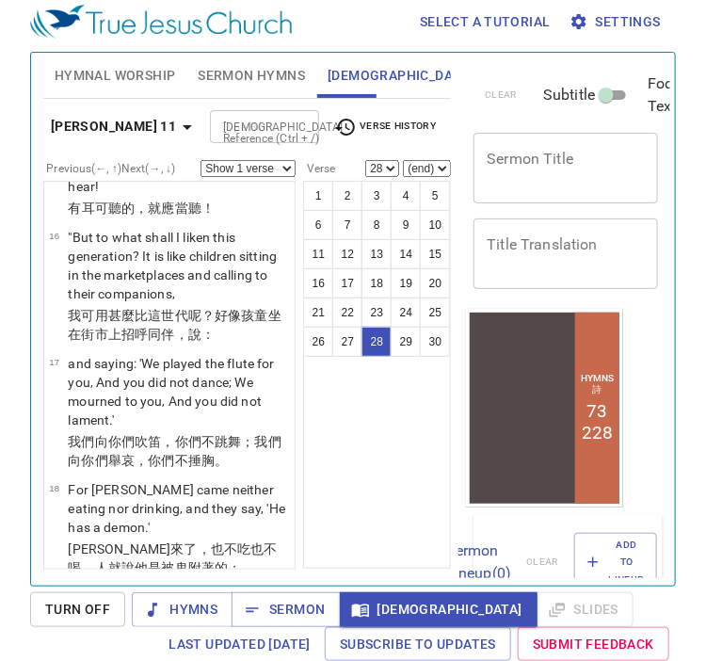
scroll to position [3593, 0]
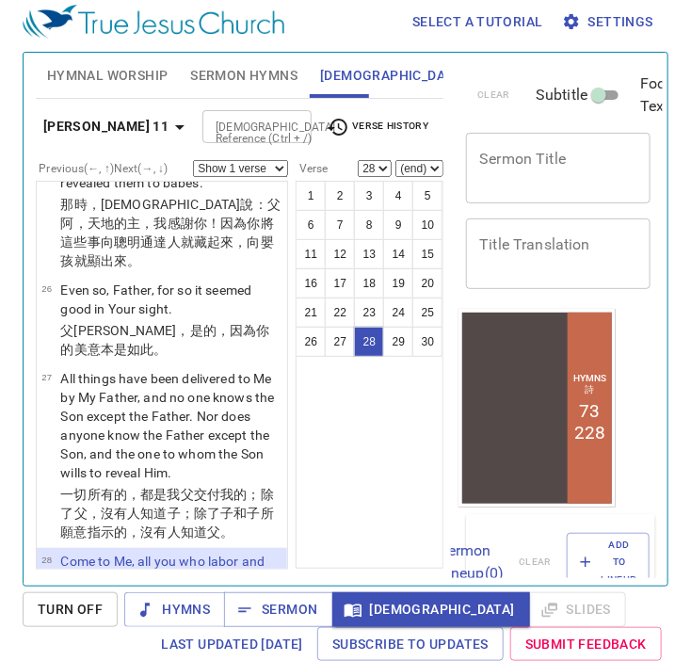
click at [365, 397] on div "1 2 3 4 5 6 7 8 9 10 11 12 13 14 15 16 17 18 19 20 21 22 23 24 25 26 27 28 29 30" at bounding box center [369, 375] width 148 height 388
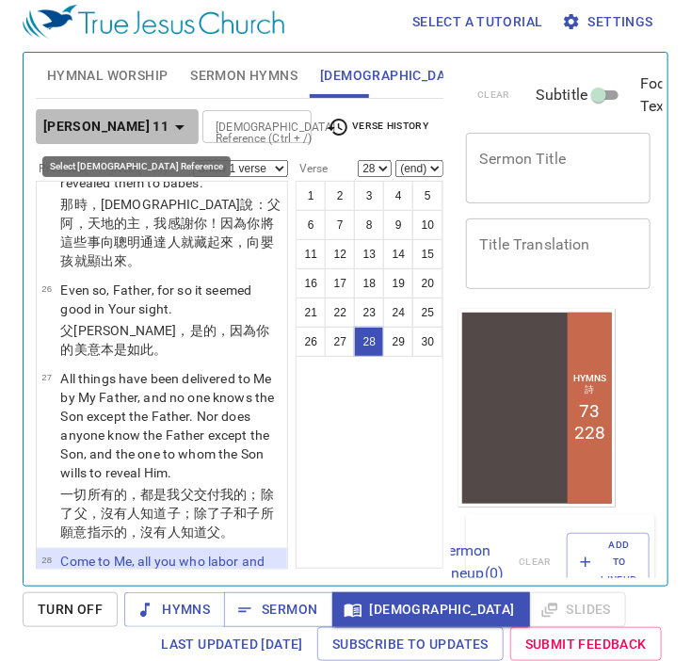
click at [168, 121] on icon "button" at bounding box center [179, 127] width 23 height 23
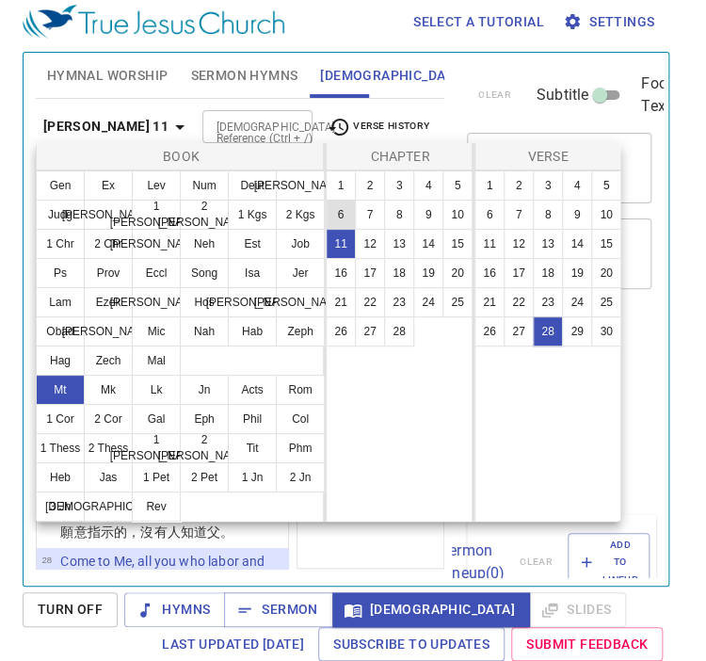
click at [351, 210] on button "6" at bounding box center [341, 214] width 30 height 30
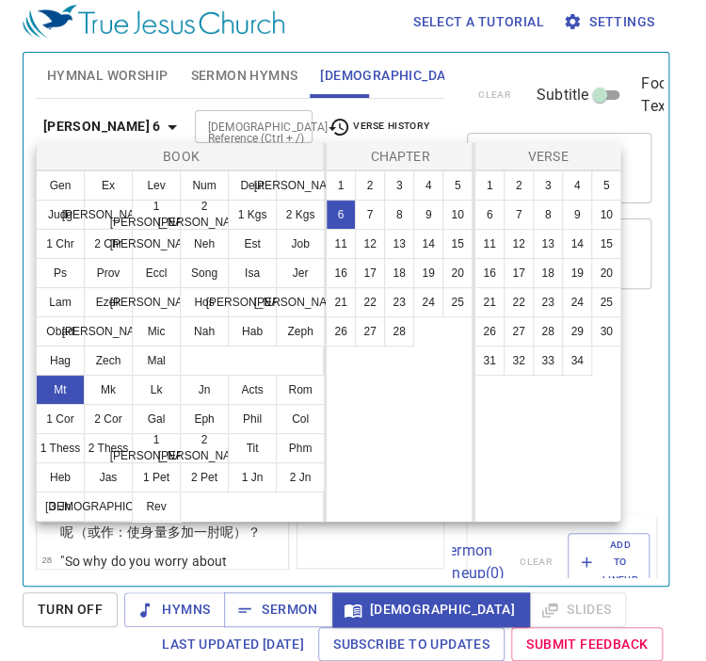
scroll to position [0, 0]
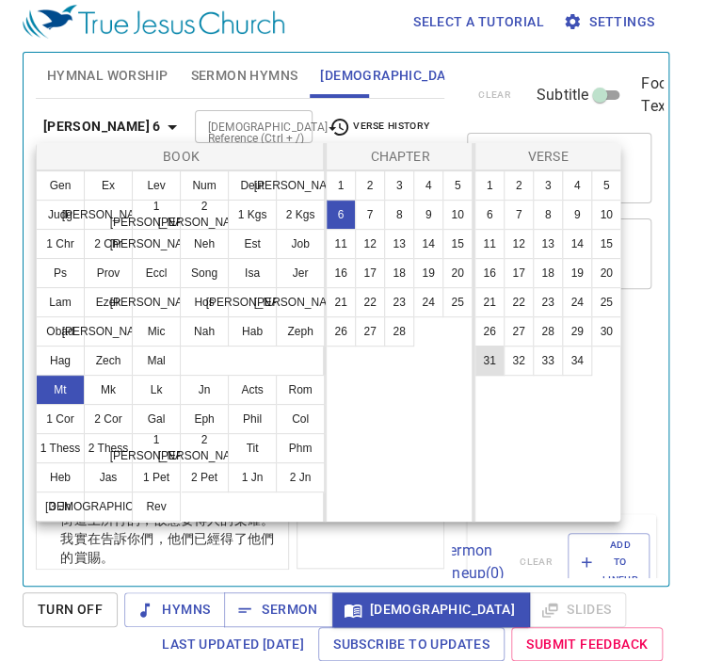
scroll to position [8, 0]
click at [488, 361] on button "31" at bounding box center [489, 360] width 30 height 30
select select "31"
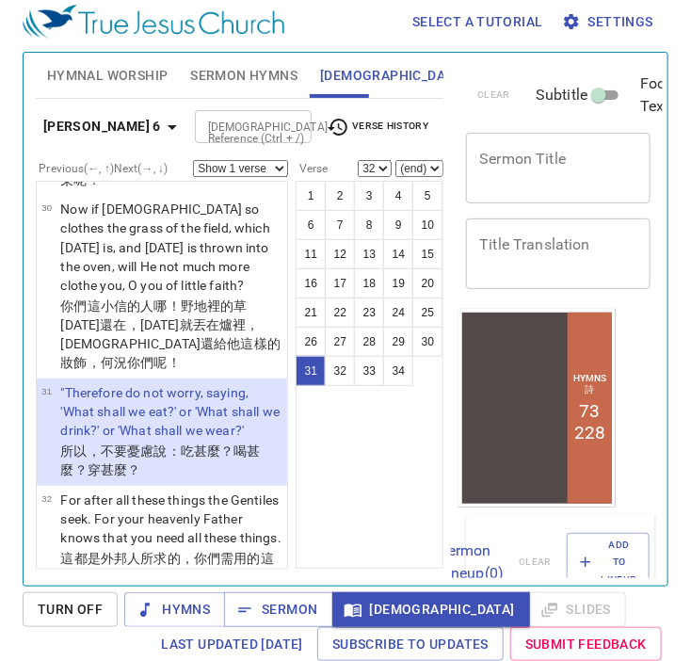
scroll to position [4343, 0]
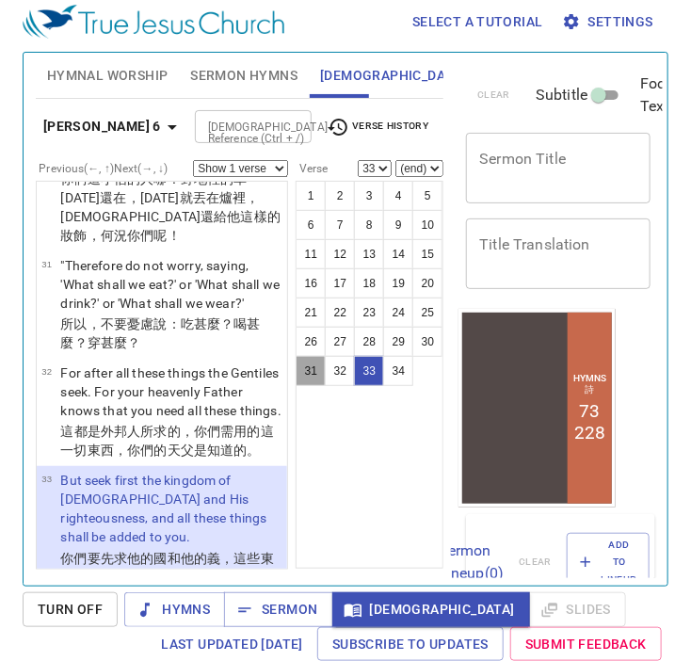
click at [313, 370] on button "31" at bounding box center [310, 371] width 30 height 30
select select "31"
click at [315, 375] on button "31" at bounding box center [310, 371] width 30 height 30
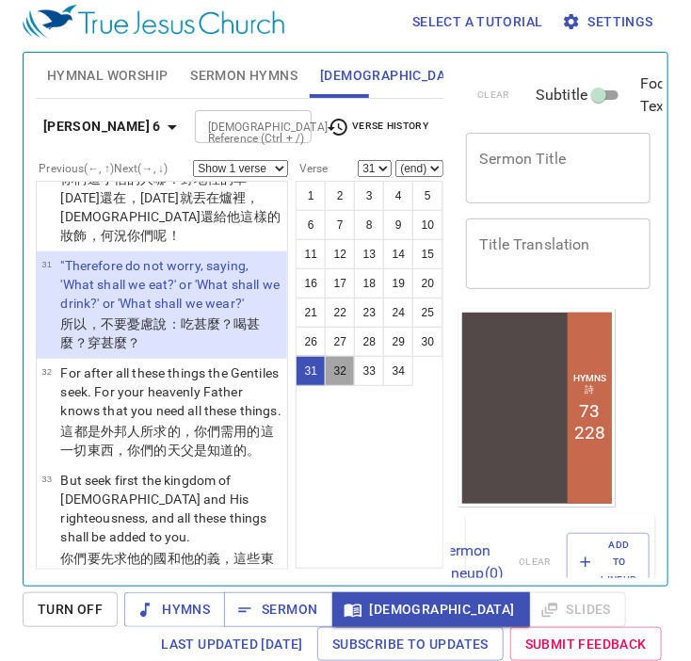
click at [339, 366] on button "32" at bounding box center [340, 371] width 30 height 30
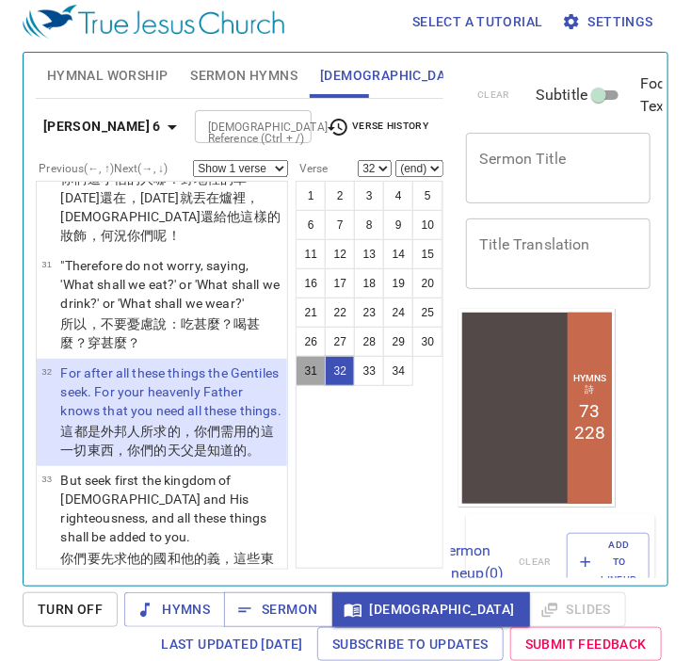
click at [306, 369] on button "31" at bounding box center [310, 371] width 30 height 30
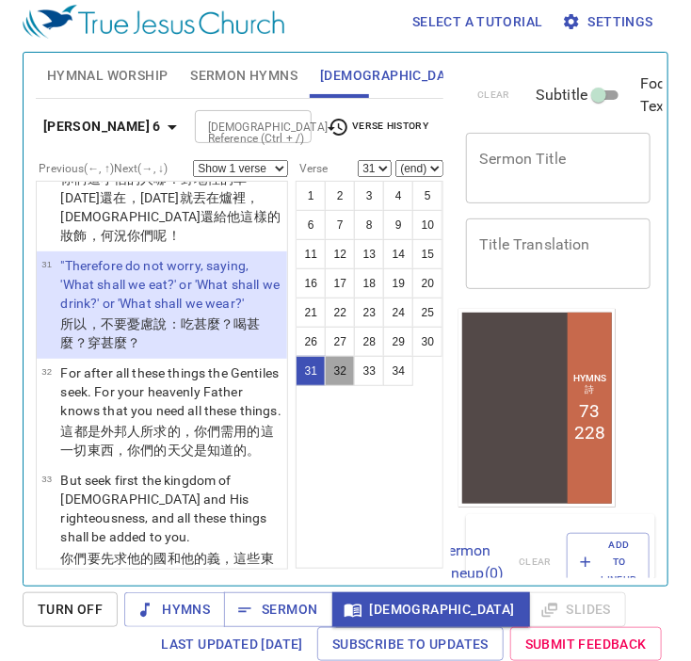
click at [340, 378] on button "32" at bounding box center [340, 371] width 30 height 30
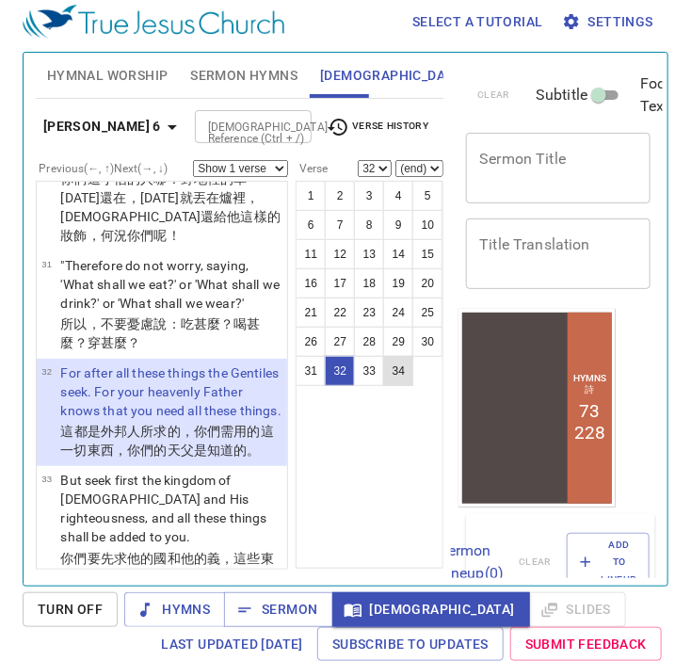
click at [399, 374] on button "34" at bounding box center [398, 371] width 30 height 30
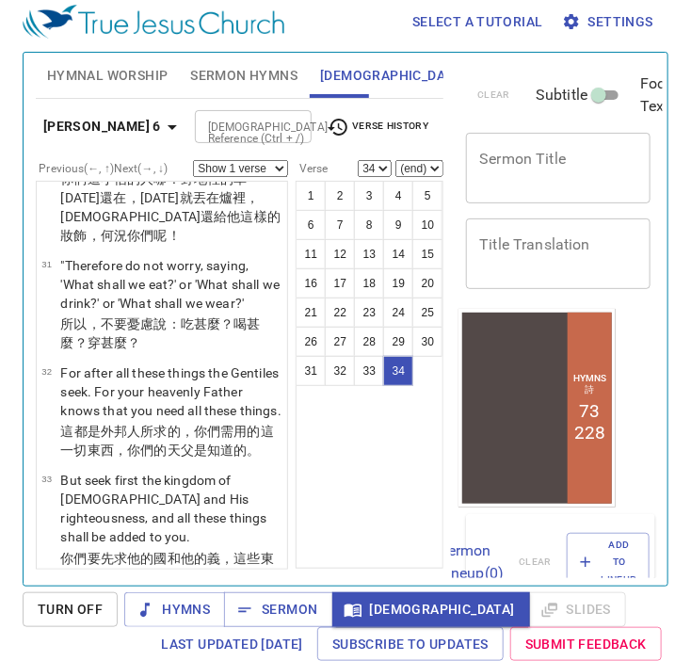
scroll to position [4481, 0]
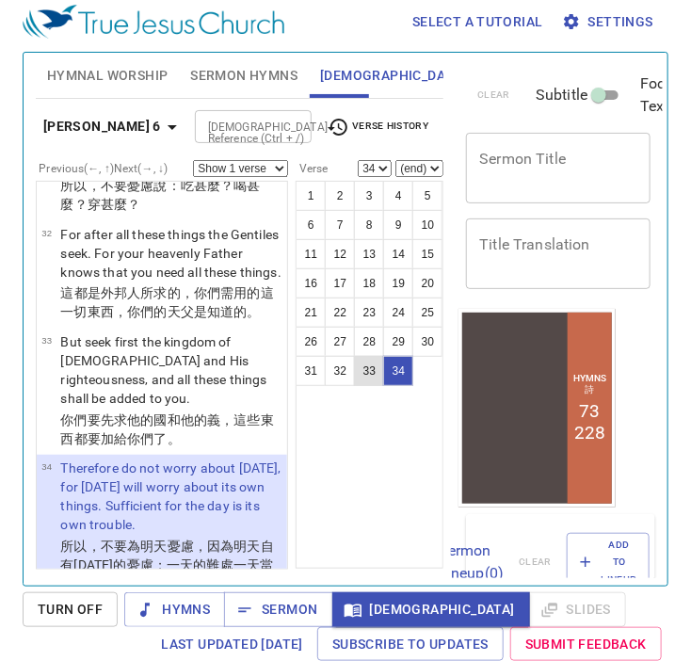
click at [371, 377] on button "33" at bounding box center [369, 371] width 30 height 30
select select "33"
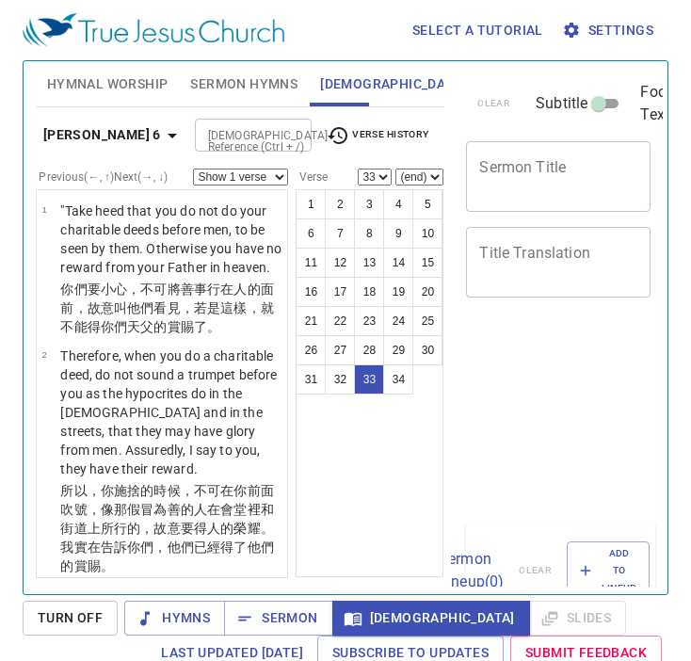
select select "33"
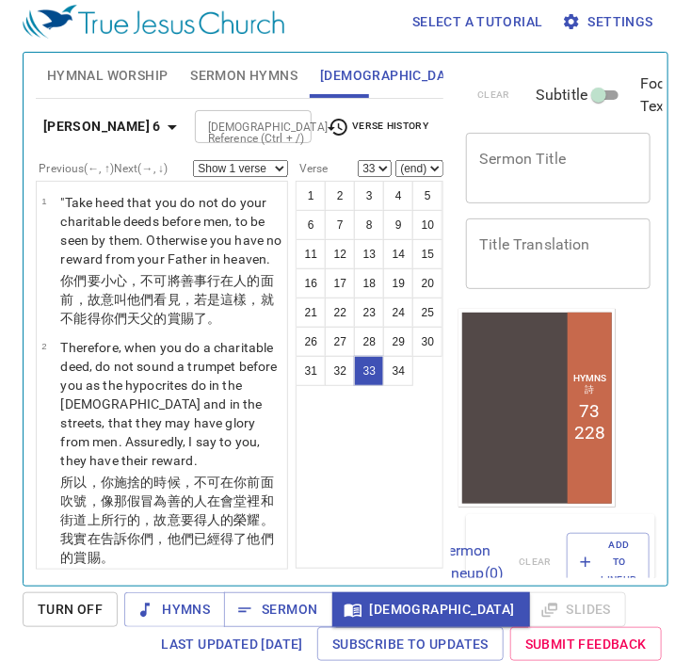
scroll to position [4481, 0]
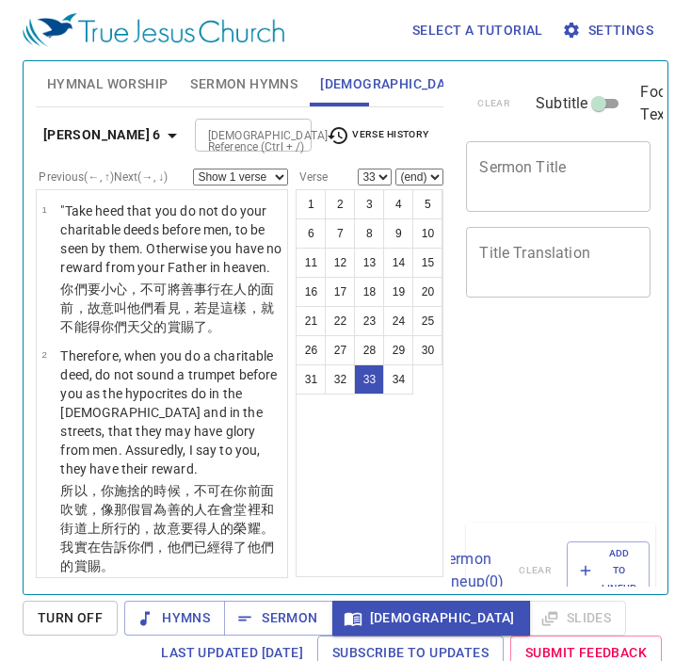
select select "33"
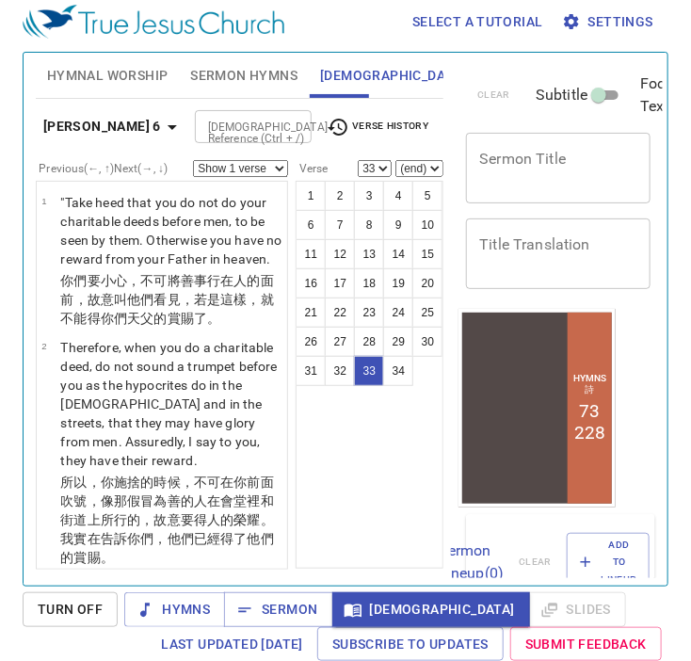
scroll to position [4481, 0]
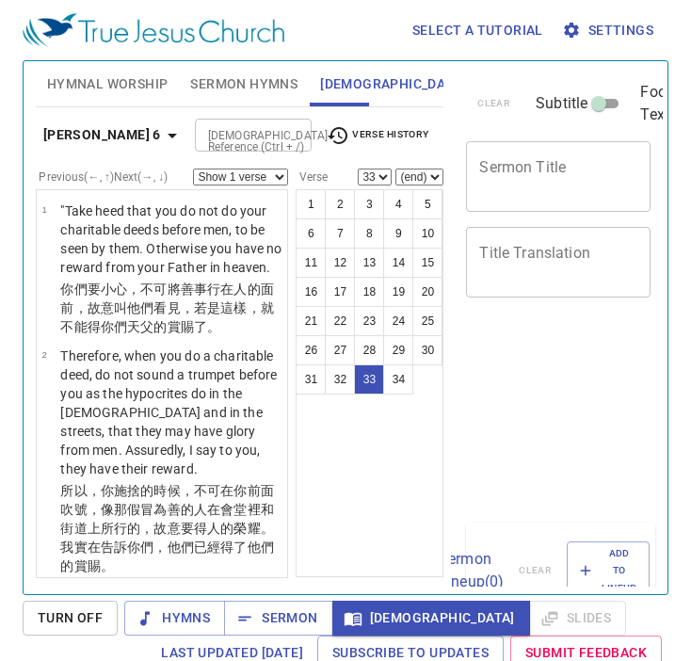
select select "33"
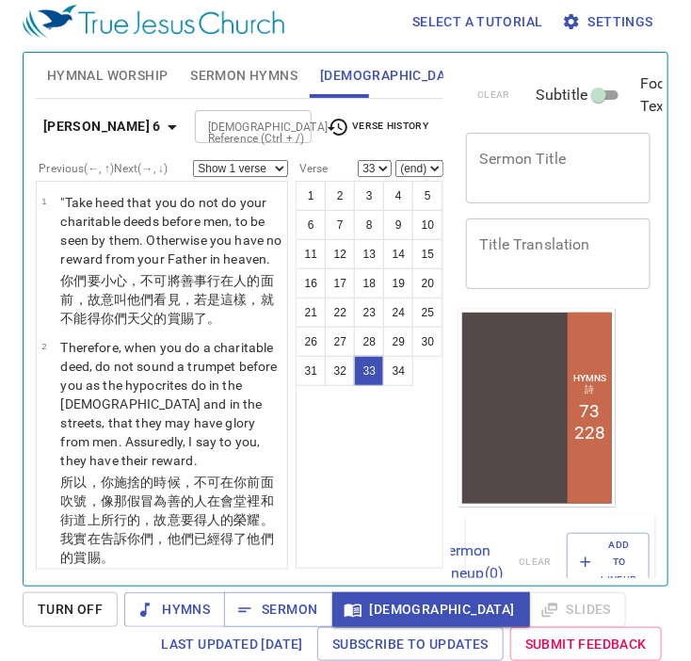
scroll to position [4481, 0]
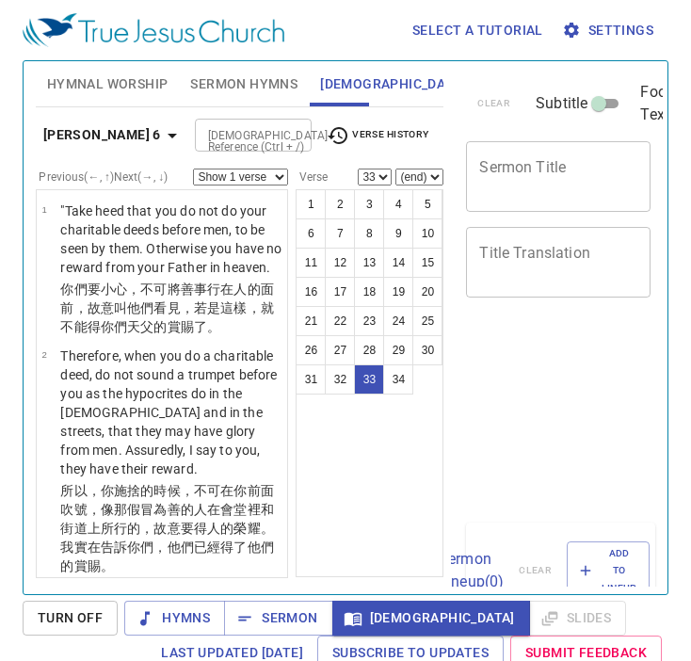
select select "33"
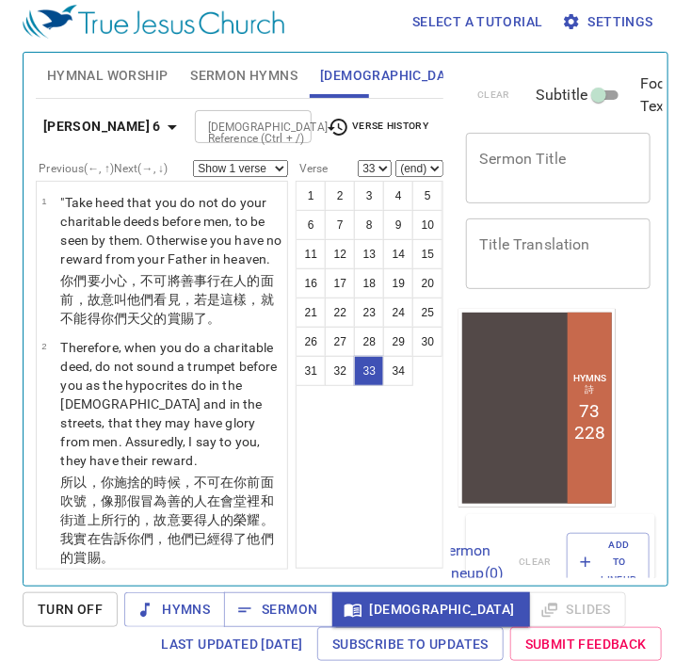
scroll to position [4481, 0]
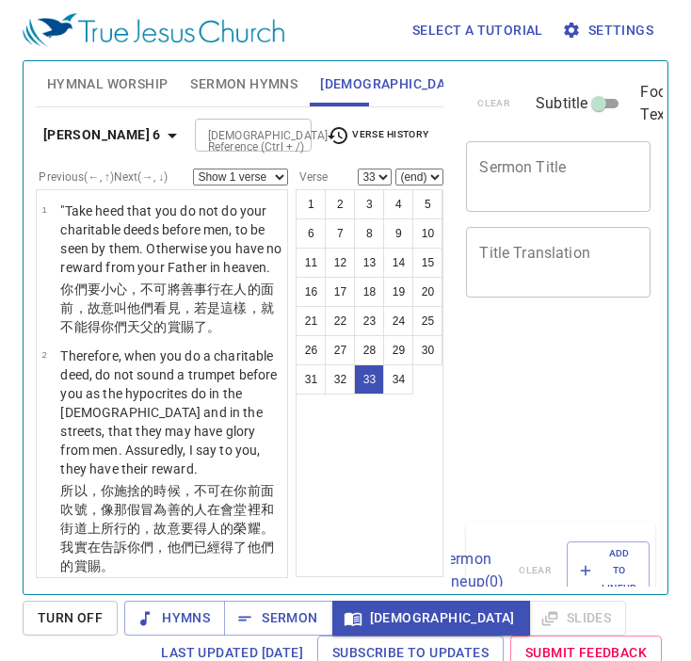
select select "33"
